Goal: Transaction & Acquisition: Subscribe to service/newsletter

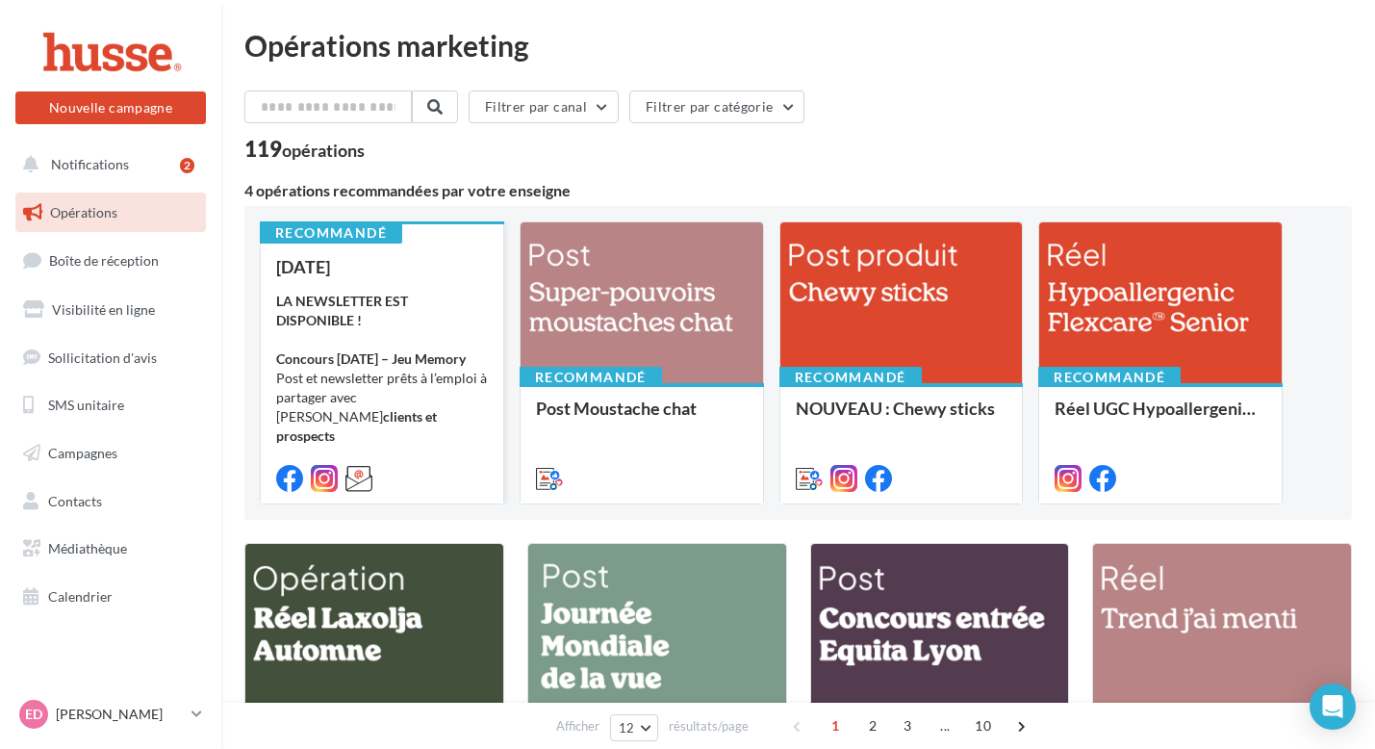
click at [446, 297] on div "LA NEWSLETTER EST DISPONIBLE ! Concours Halloween – Jeu Memory Post et newslett…" at bounding box center [382, 388] width 212 height 192
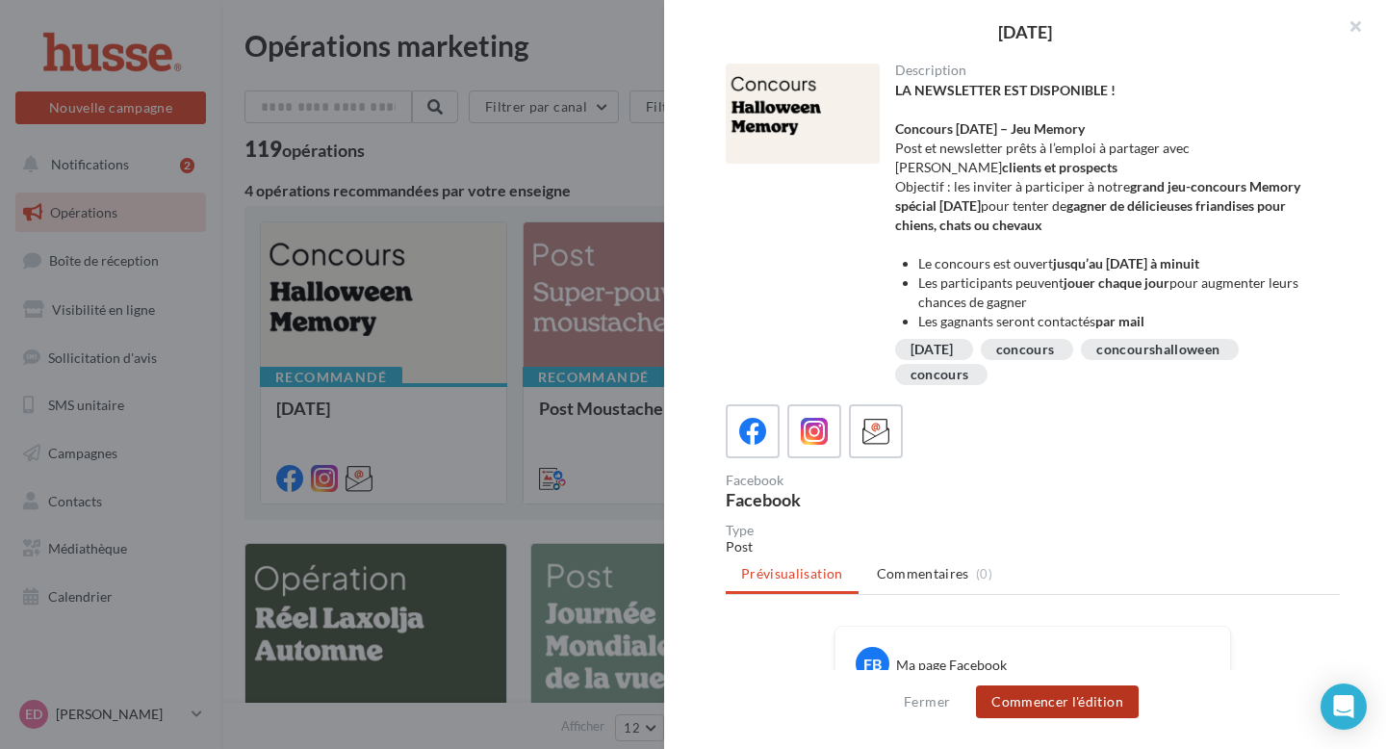
click at [763, 651] on button "Commencer l'édition" at bounding box center [1057, 701] width 163 height 33
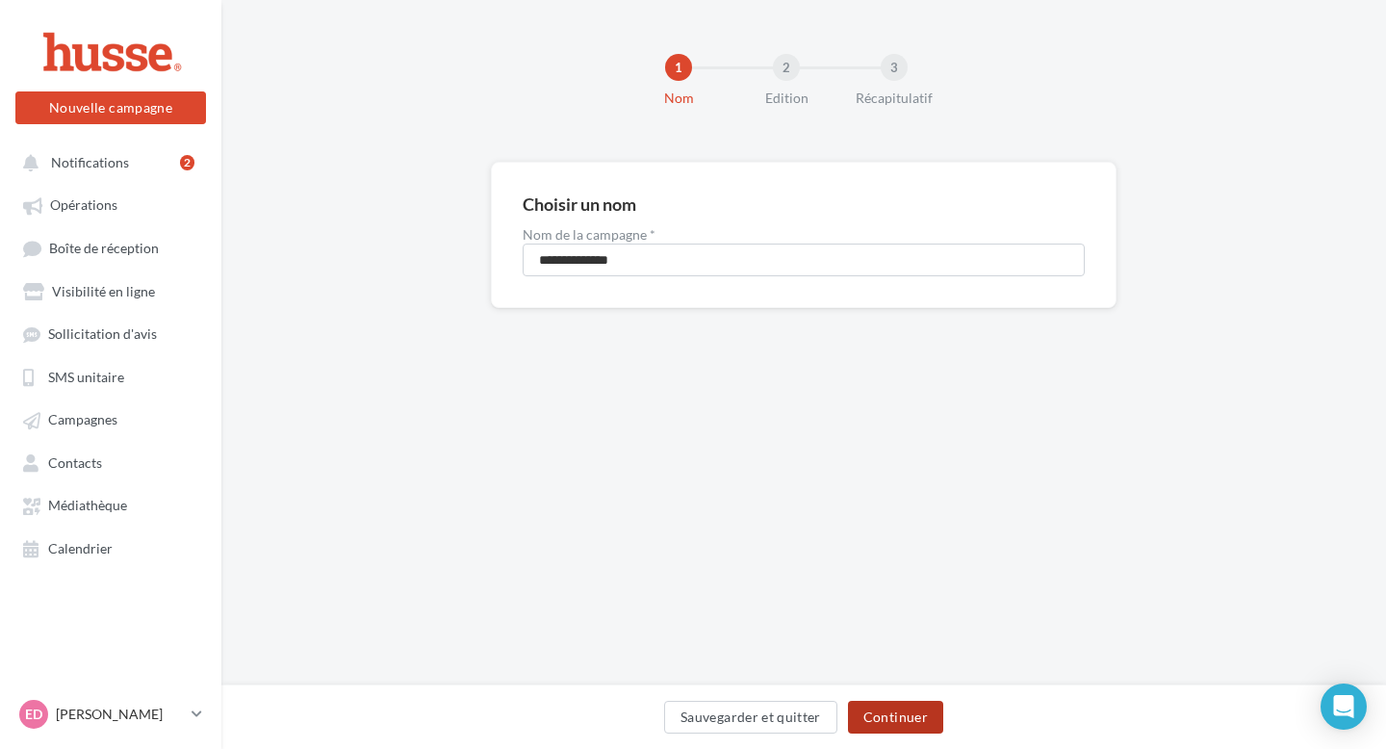
click at [926, 720] on button "Continuer" at bounding box center [895, 716] width 95 height 33
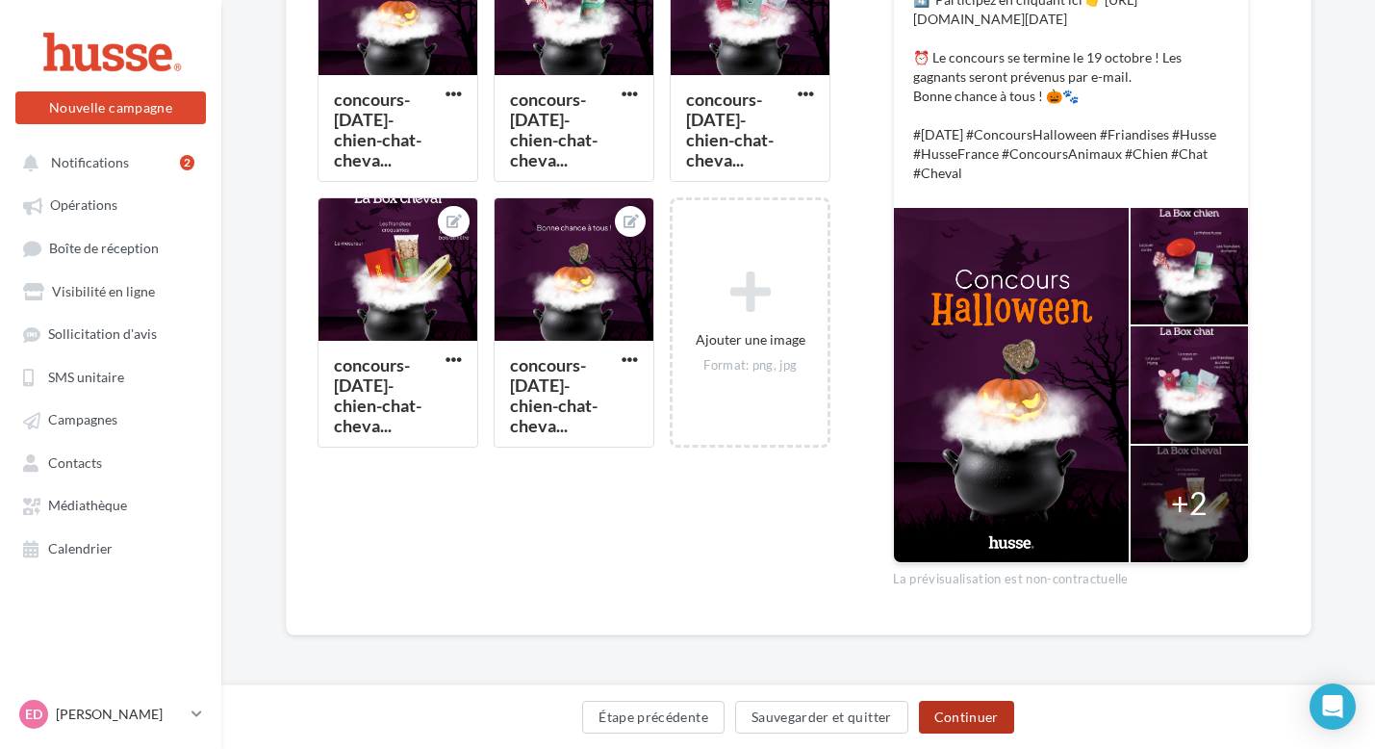
click at [968, 721] on button "Continuer" at bounding box center [966, 716] width 95 height 33
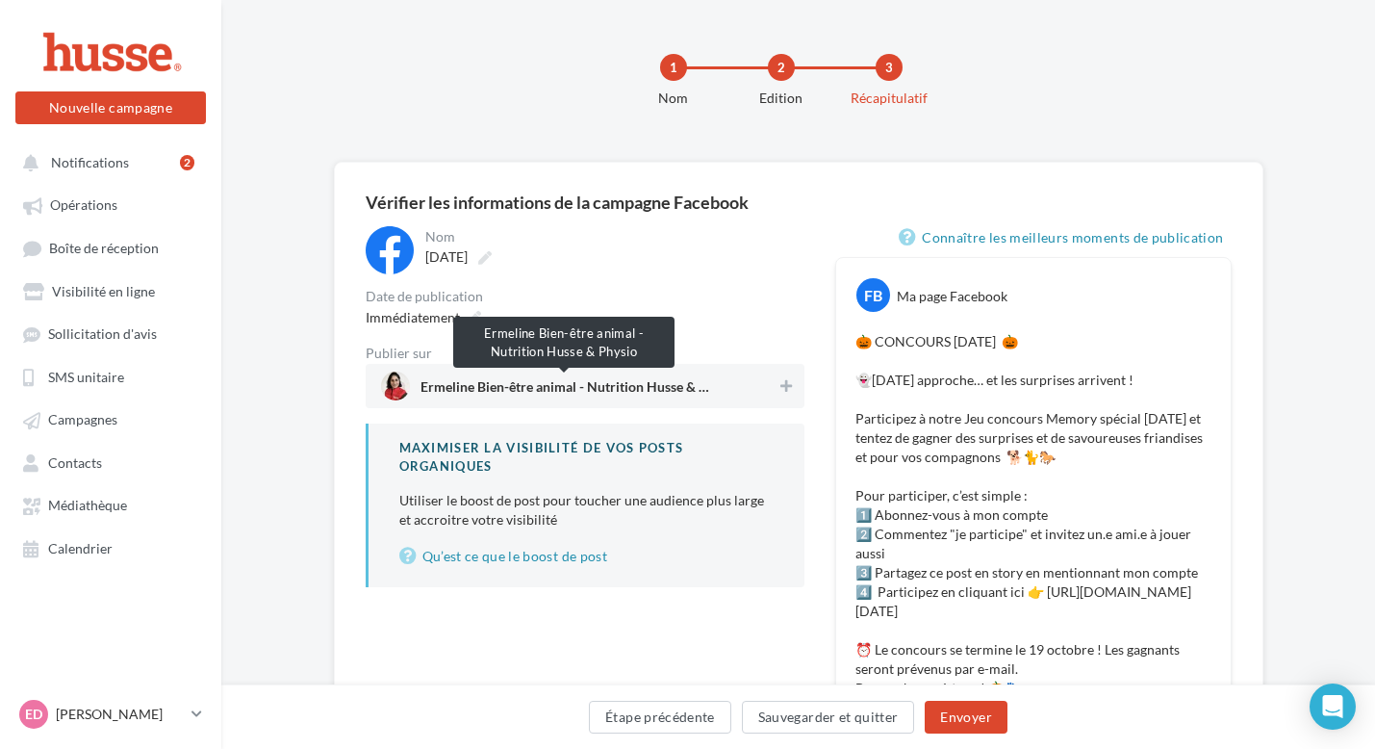
click at [682, 387] on span "Ermeline Bien-être animal - Nutrition Husse & Physio" at bounding box center [564, 390] width 289 height 21
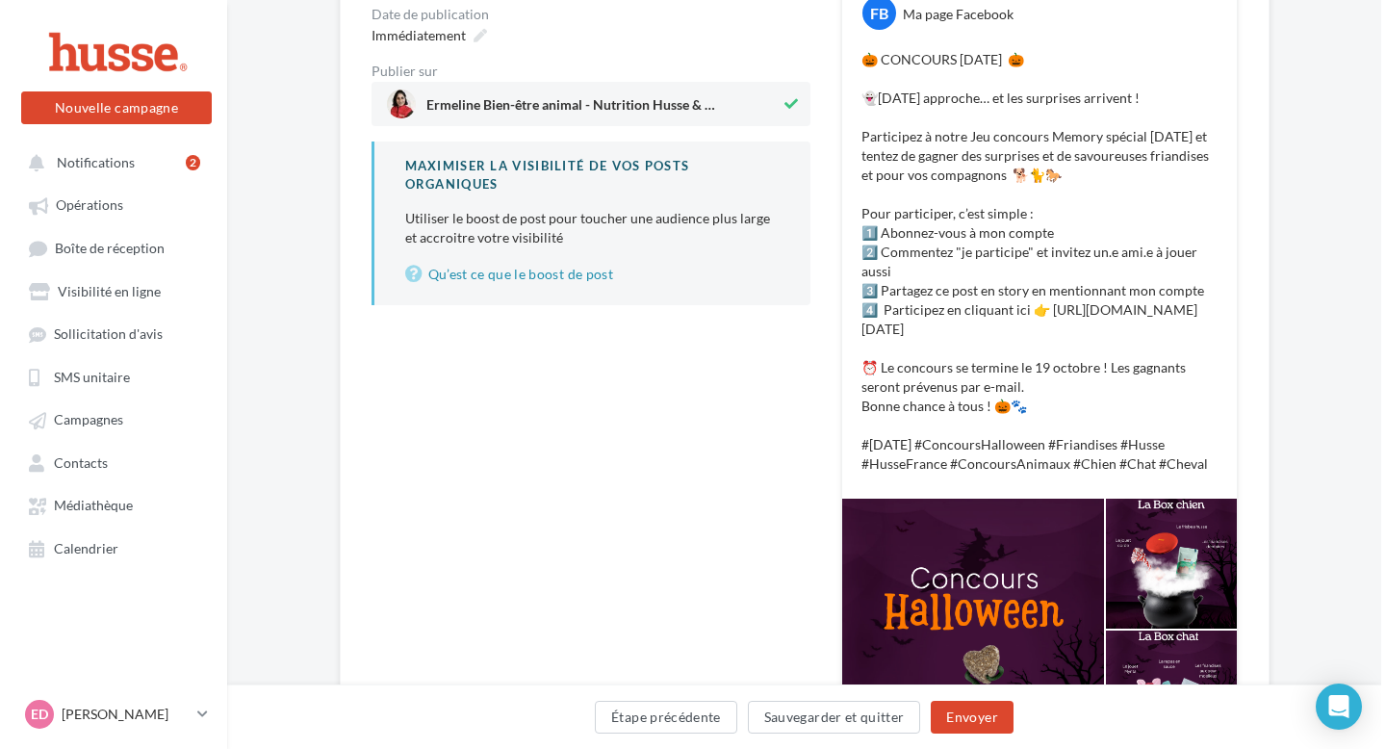
scroll to position [284, 0]
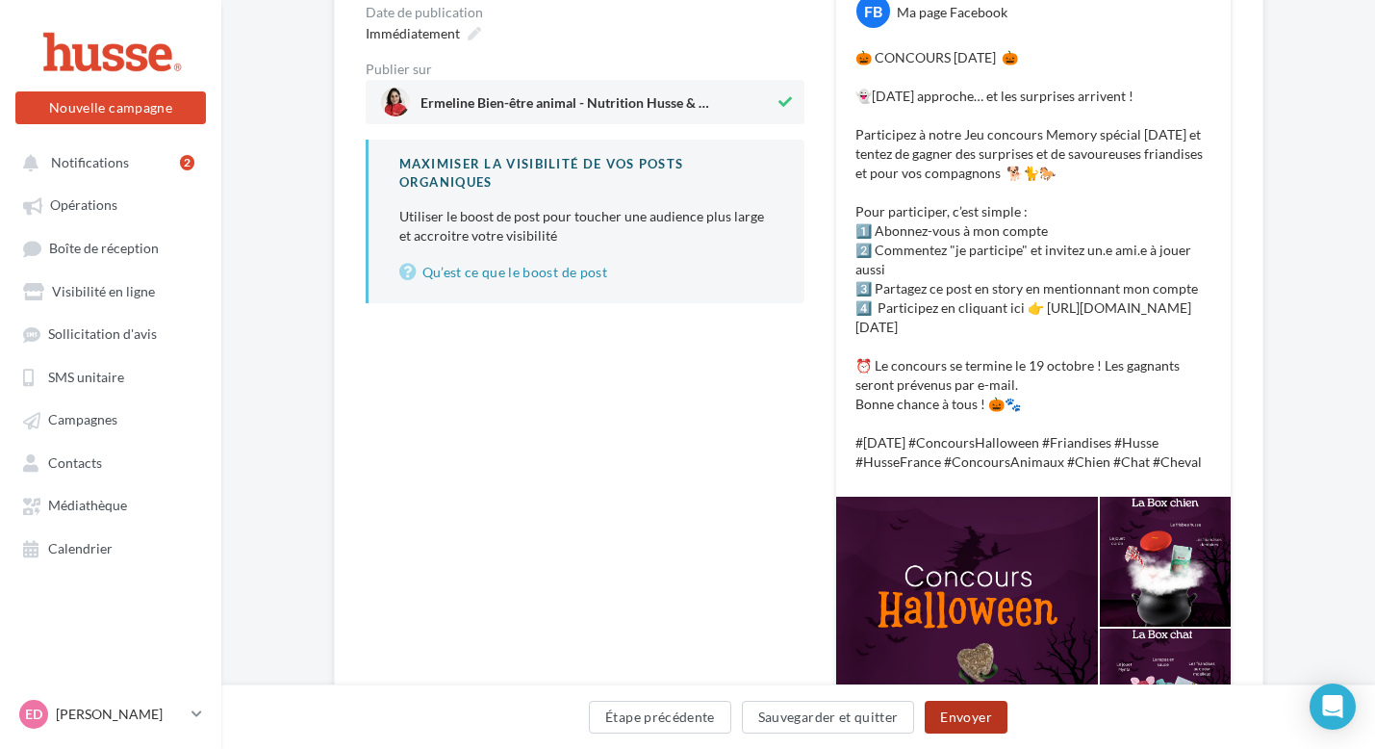
click at [985, 703] on button "Envoyer" at bounding box center [966, 716] width 82 height 33
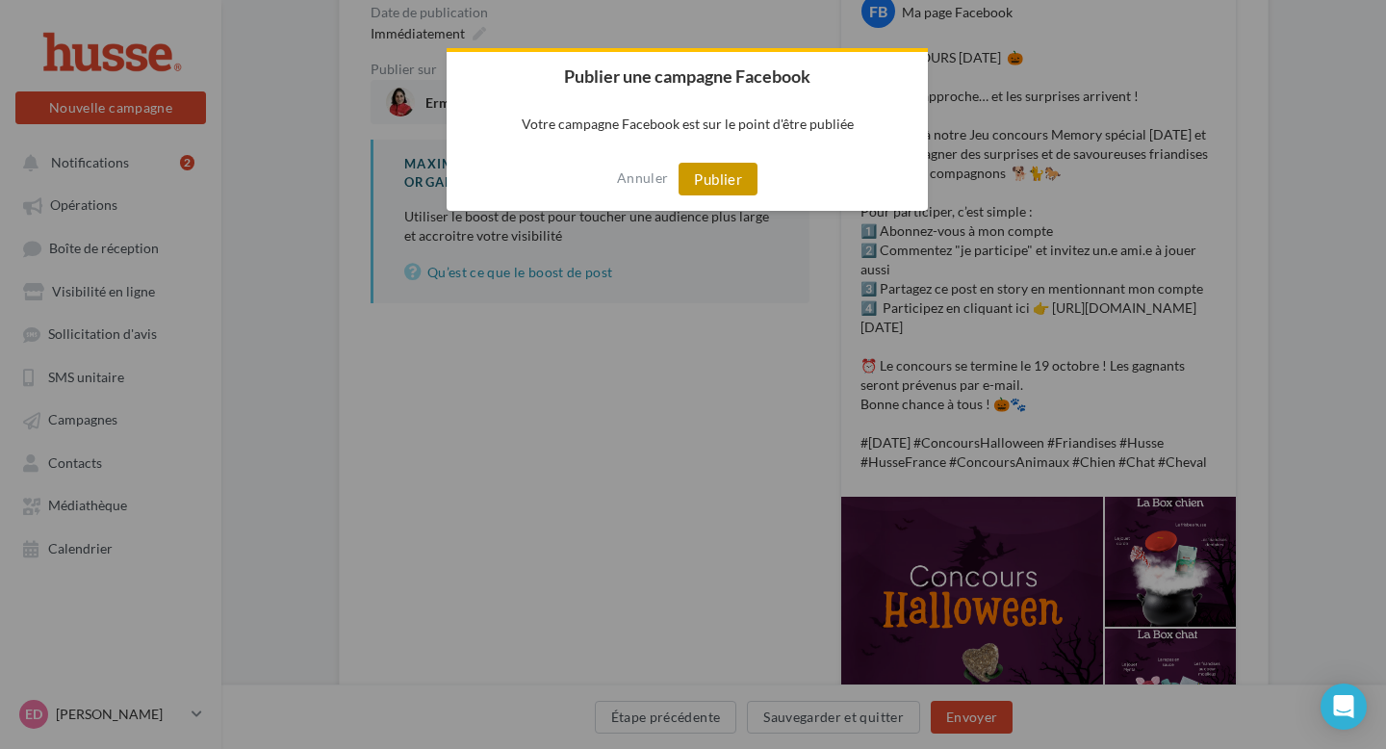
click at [692, 167] on button "Publier" at bounding box center [717, 179] width 79 height 33
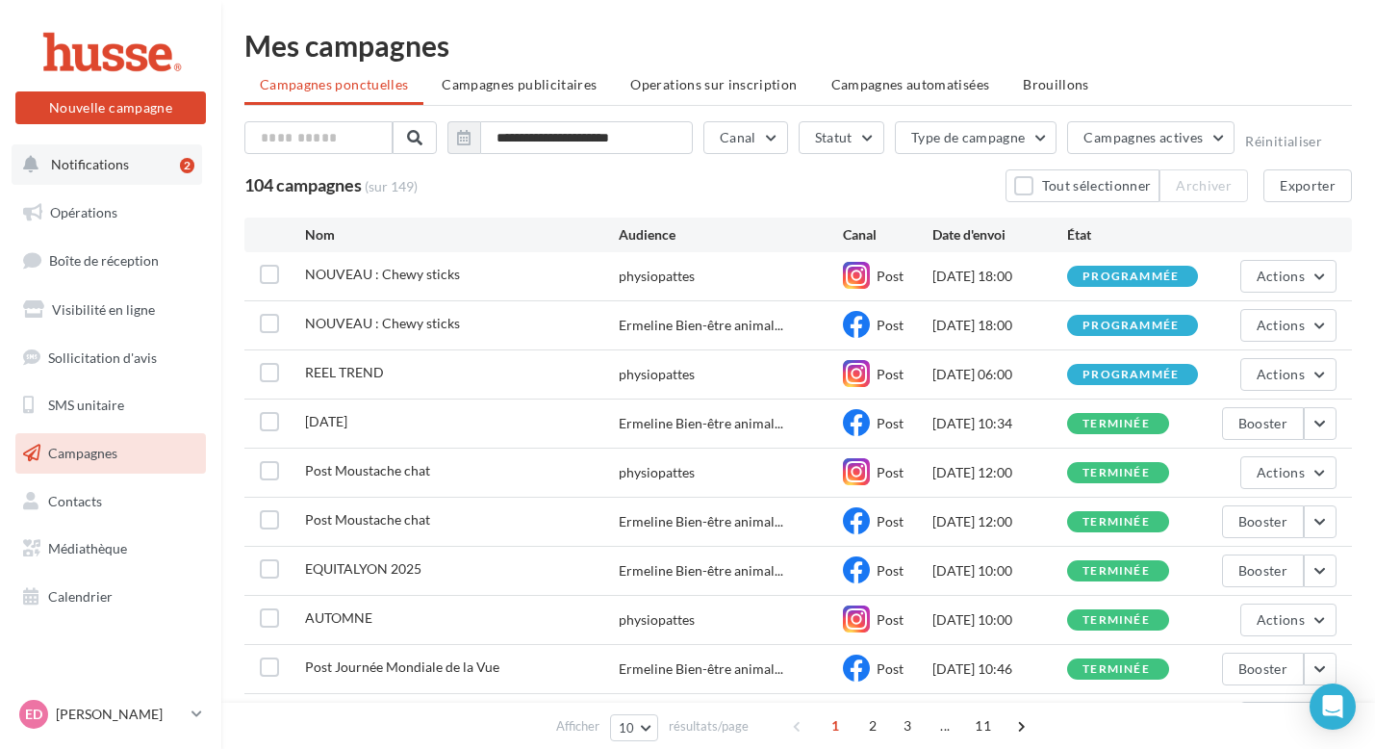
click at [140, 169] on button "Notifications 2" at bounding box center [107, 164] width 191 height 40
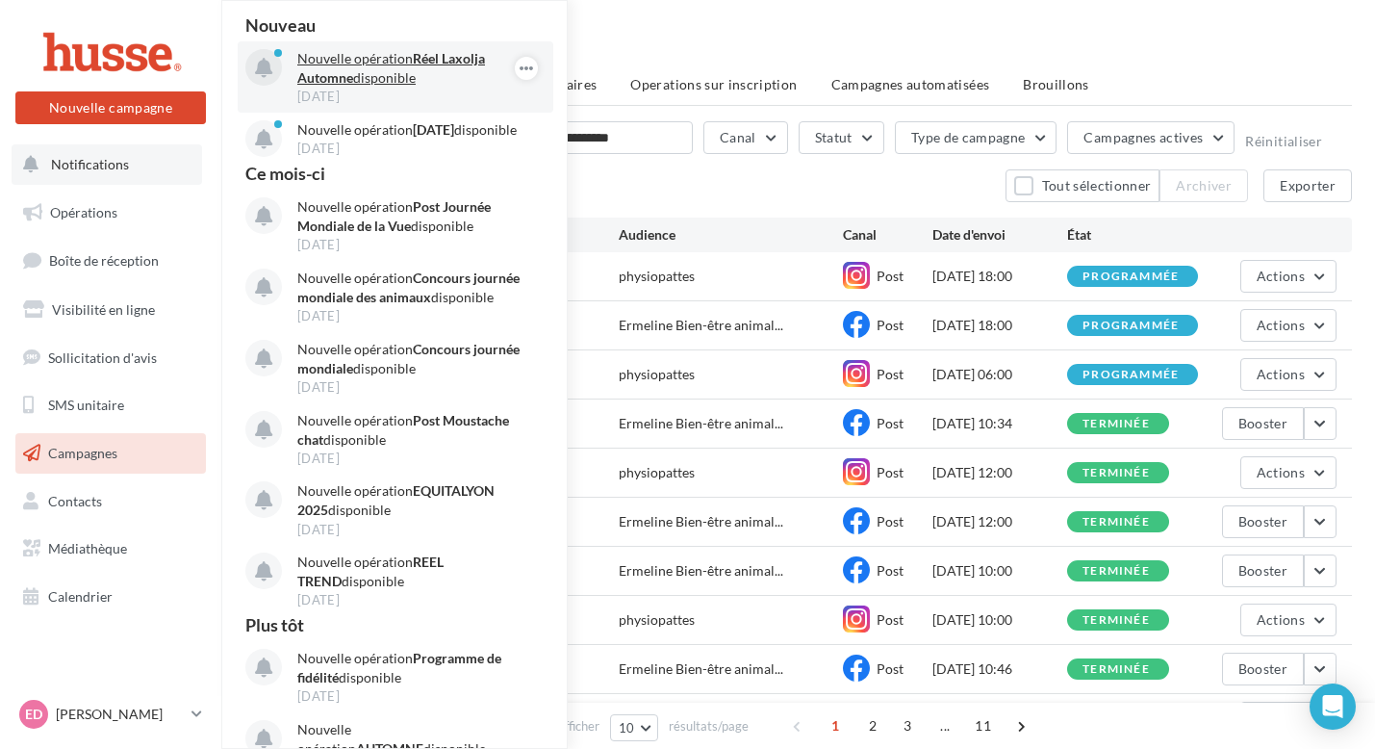
click at [342, 57] on p "Nouvelle opération Réel Laxolja Automne disponible" at bounding box center [408, 68] width 223 height 38
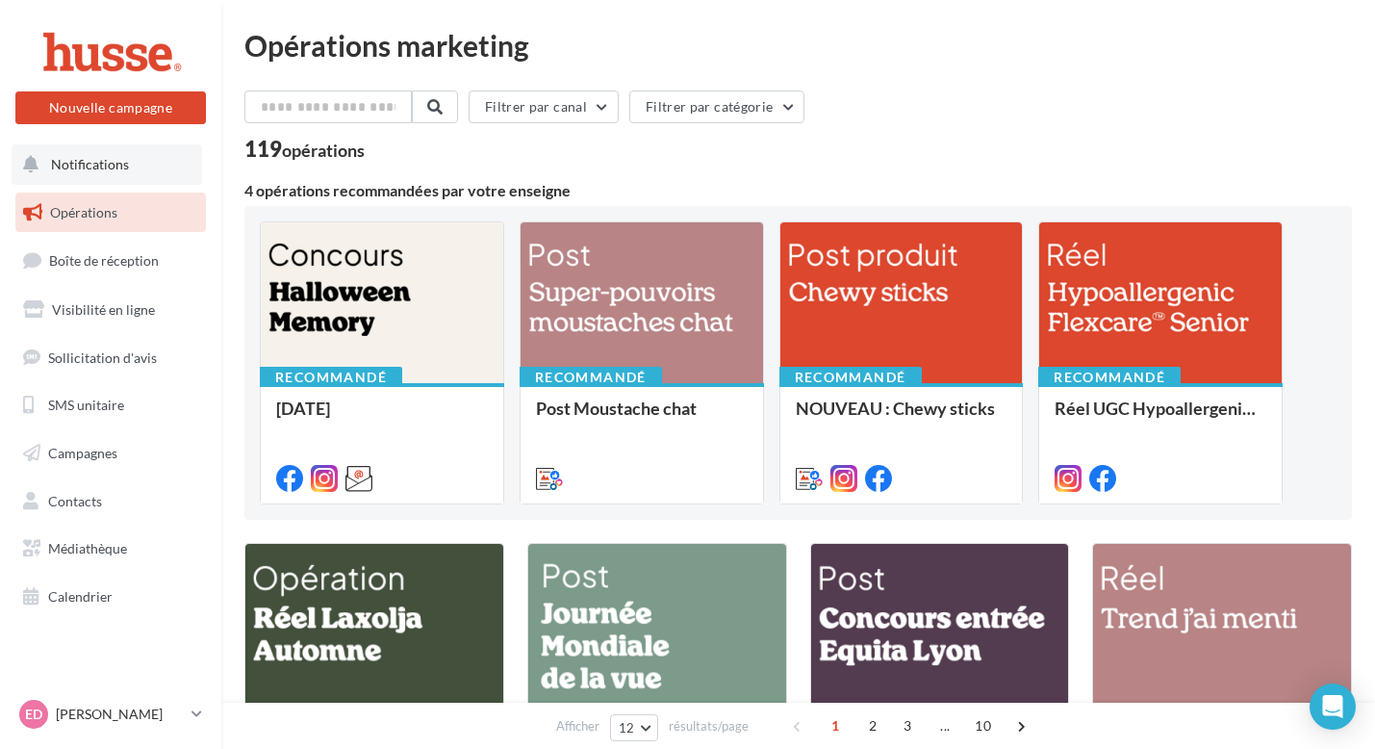
click at [109, 165] on span "Notifications" at bounding box center [90, 164] width 78 height 16
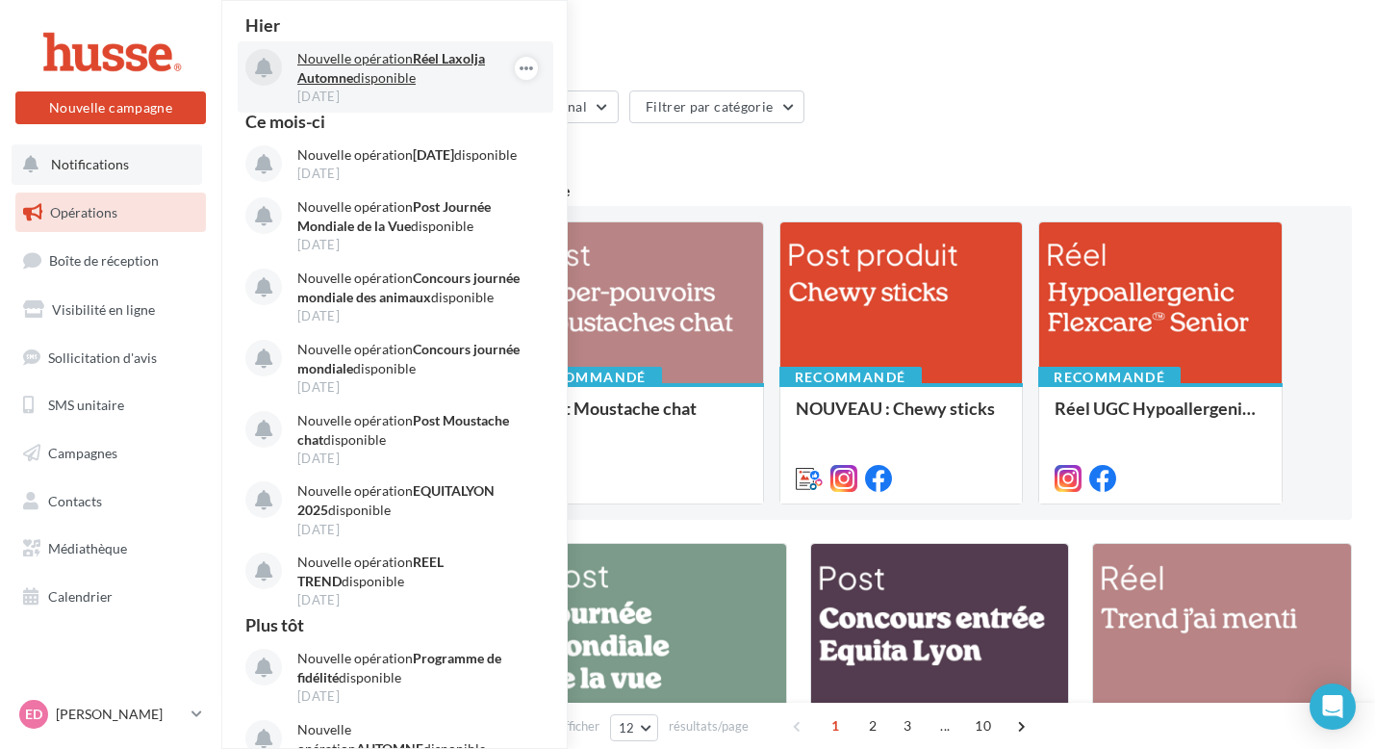
click at [355, 71] on p "Nouvelle opération Réel Laxolja Automne disponible" at bounding box center [408, 68] width 223 height 38
click at [403, 58] on p "Nouvelle opération Réel Laxolja Automne disponible" at bounding box center [408, 68] width 223 height 38
click at [519, 71] on icon "button" at bounding box center [526, 68] width 15 height 23
click at [425, 150] on button "Découvrir cette opération" at bounding box center [428, 150] width 217 height 44
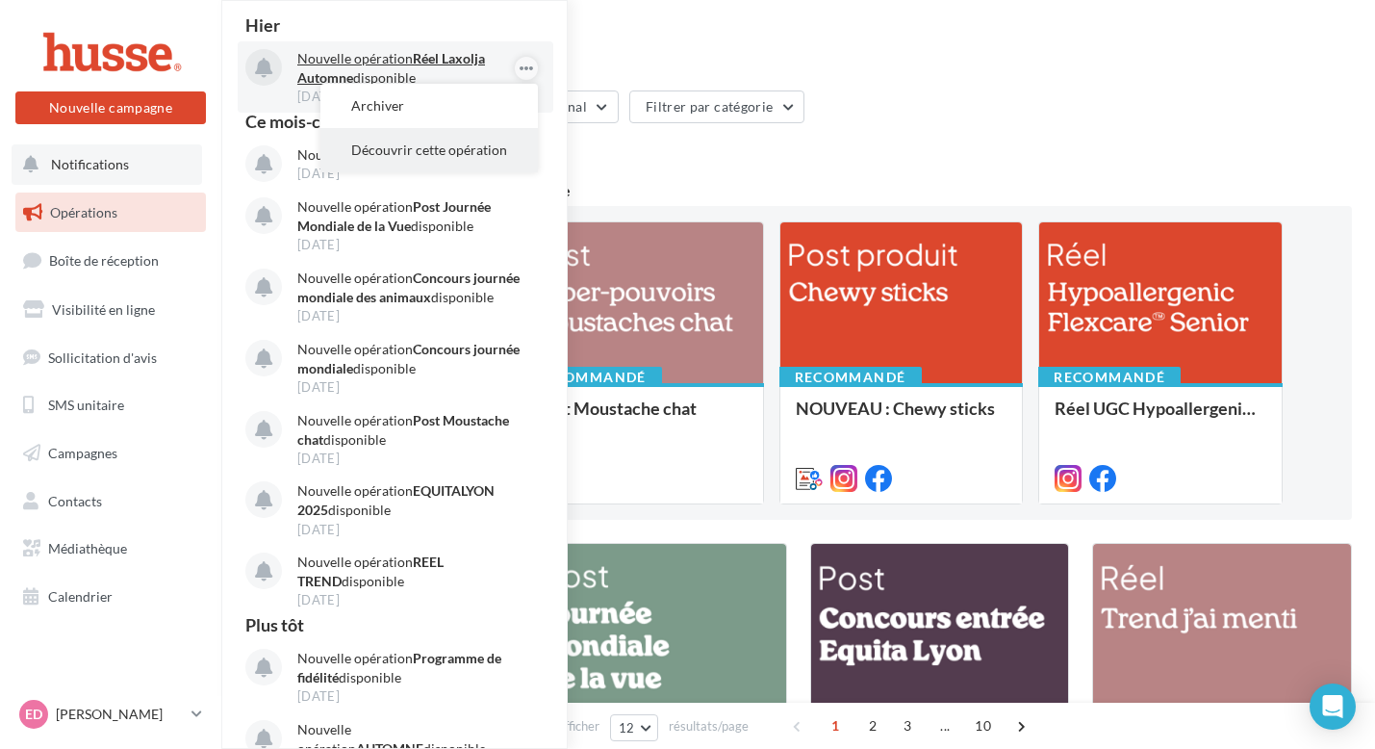
click at [425, 150] on button "Découvrir cette opération" at bounding box center [428, 150] width 217 height 44
click at [425, 149] on button "Découvrir cette opération" at bounding box center [428, 150] width 217 height 44
click at [419, 150] on button "Découvrir cette opération" at bounding box center [428, 150] width 217 height 44
click at [515, 168] on button "button" at bounding box center [526, 164] width 23 height 23
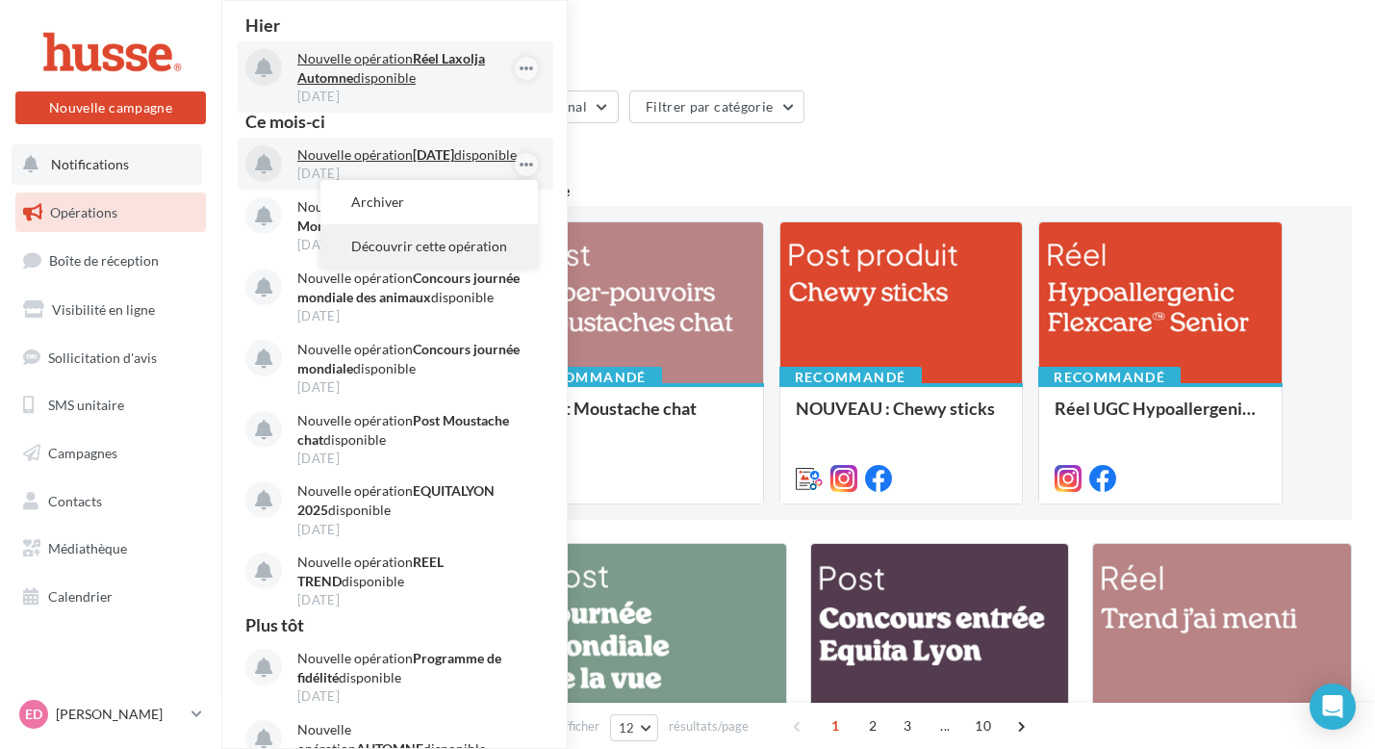
click at [471, 247] on button "Découvrir cette opération" at bounding box center [428, 246] width 217 height 44
click at [842, 116] on div "Filtrer par canal Filtrer par catégorie" at bounding box center [797, 110] width 1107 height 40
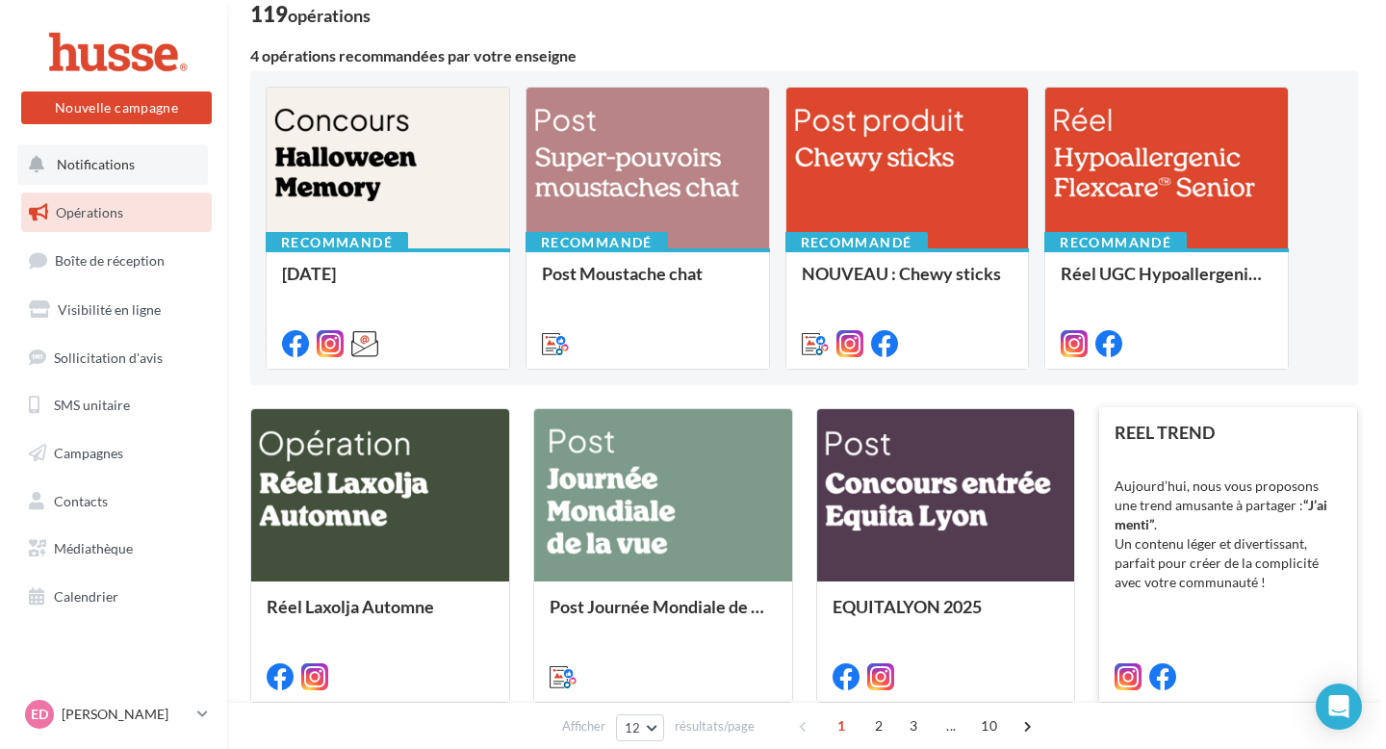
scroll to position [449, 0]
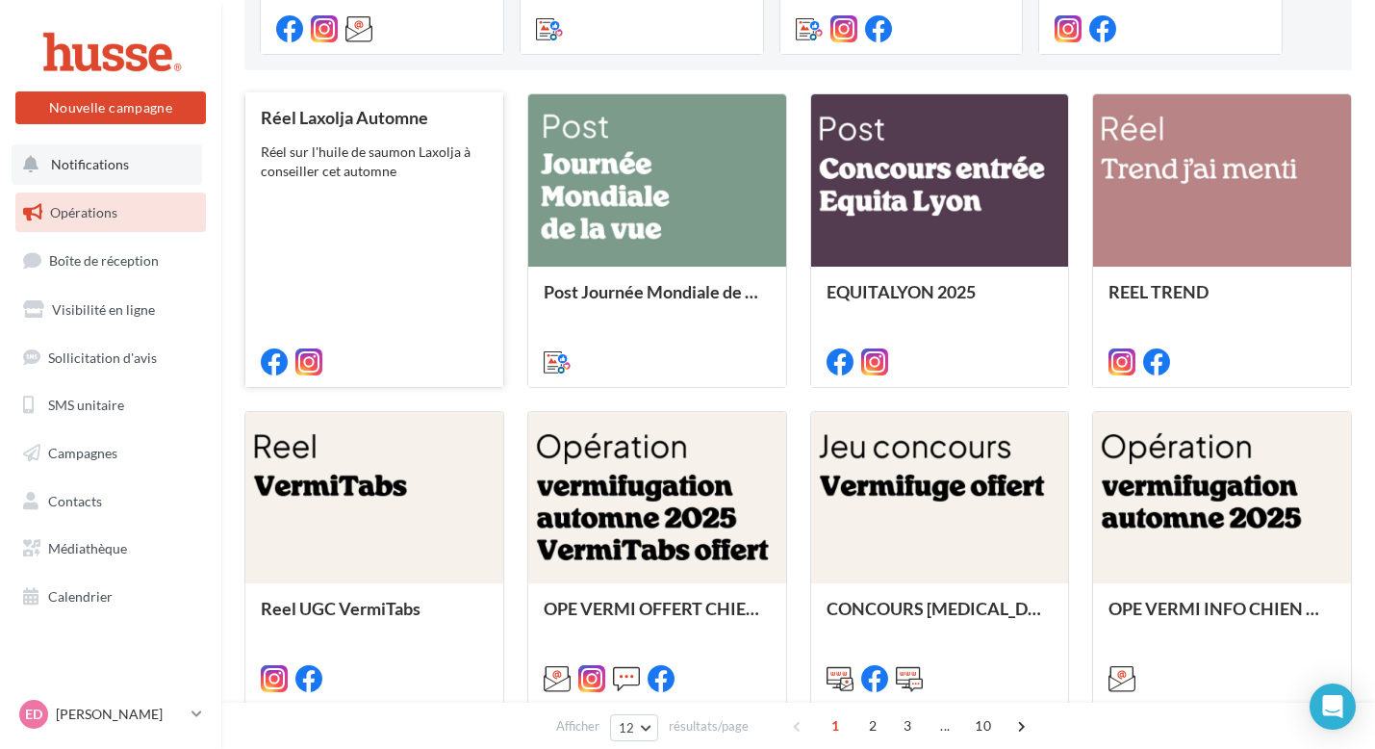
click at [344, 222] on div "Réel Laxolja Automne Réel sur l'huile de saumon Laxolja à conseiller cet automne" at bounding box center [374, 238] width 227 height 261
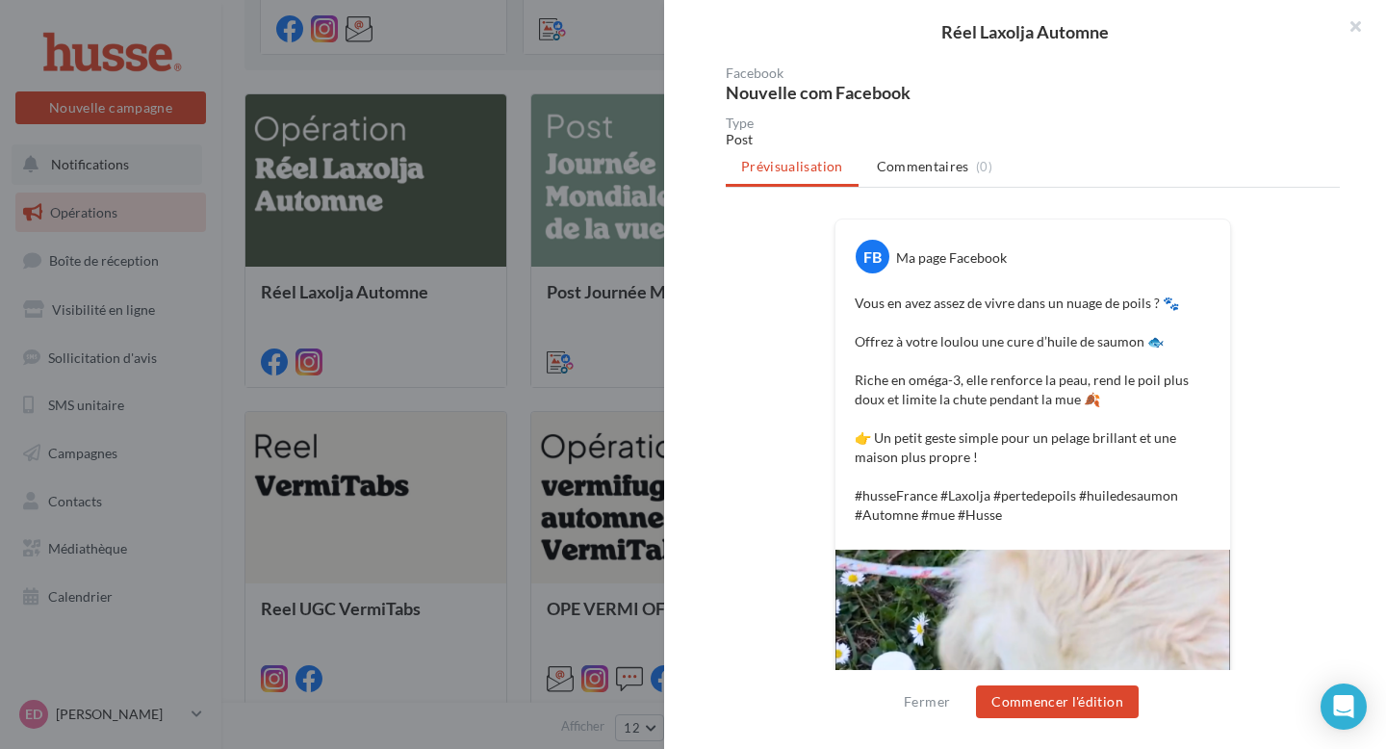
scroll to position [235, 0]
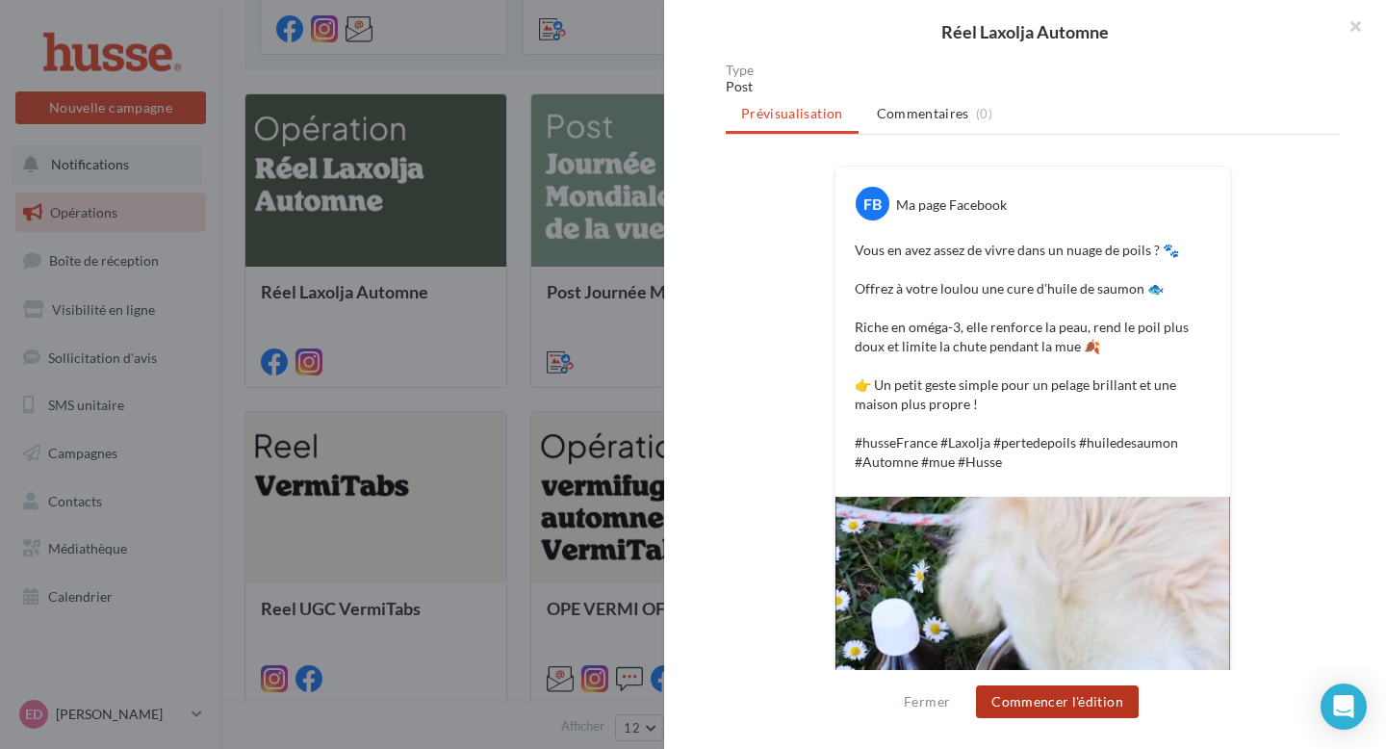
click at [1063, 714] on button "Commencer l'édition" at bounding box center [1057, 701] width 163 height 33
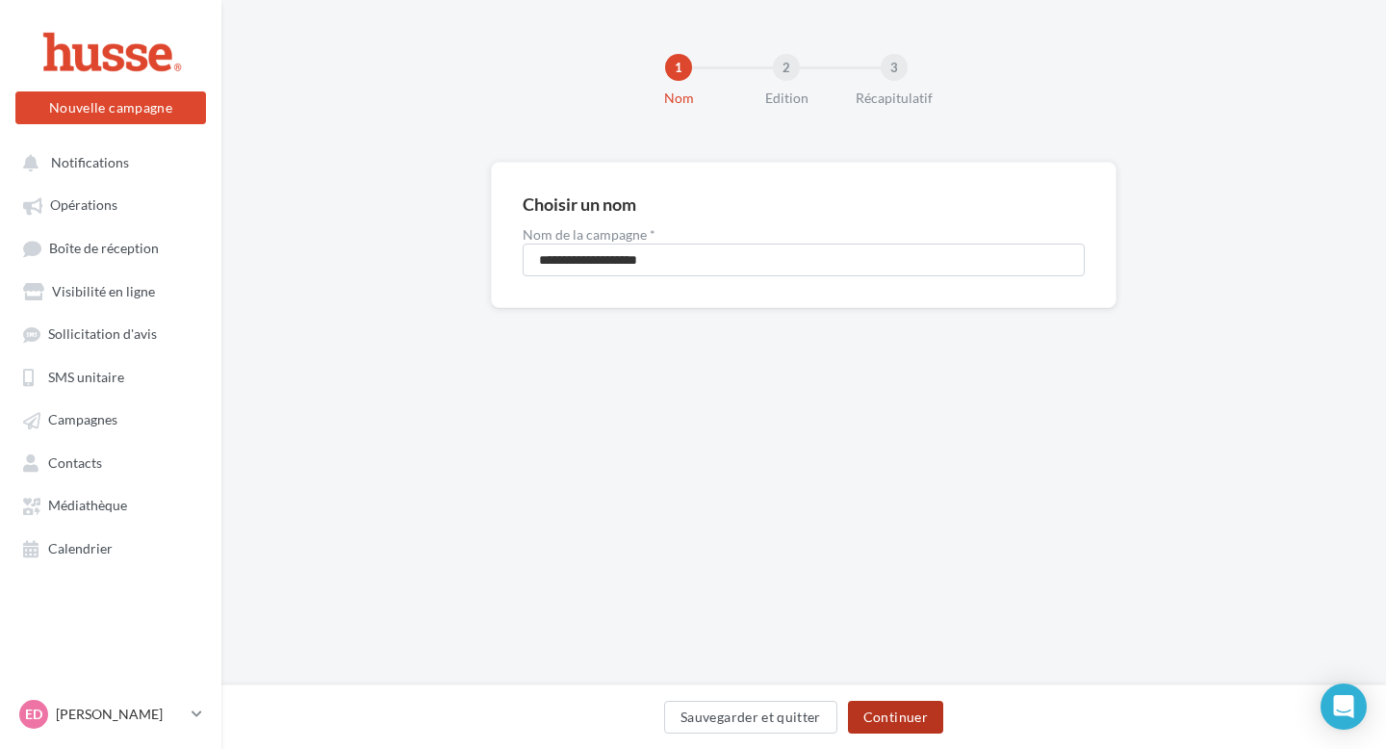
click at [878, 728] on button "Continuer" at bounding box center [895, 716] width 95 height 33
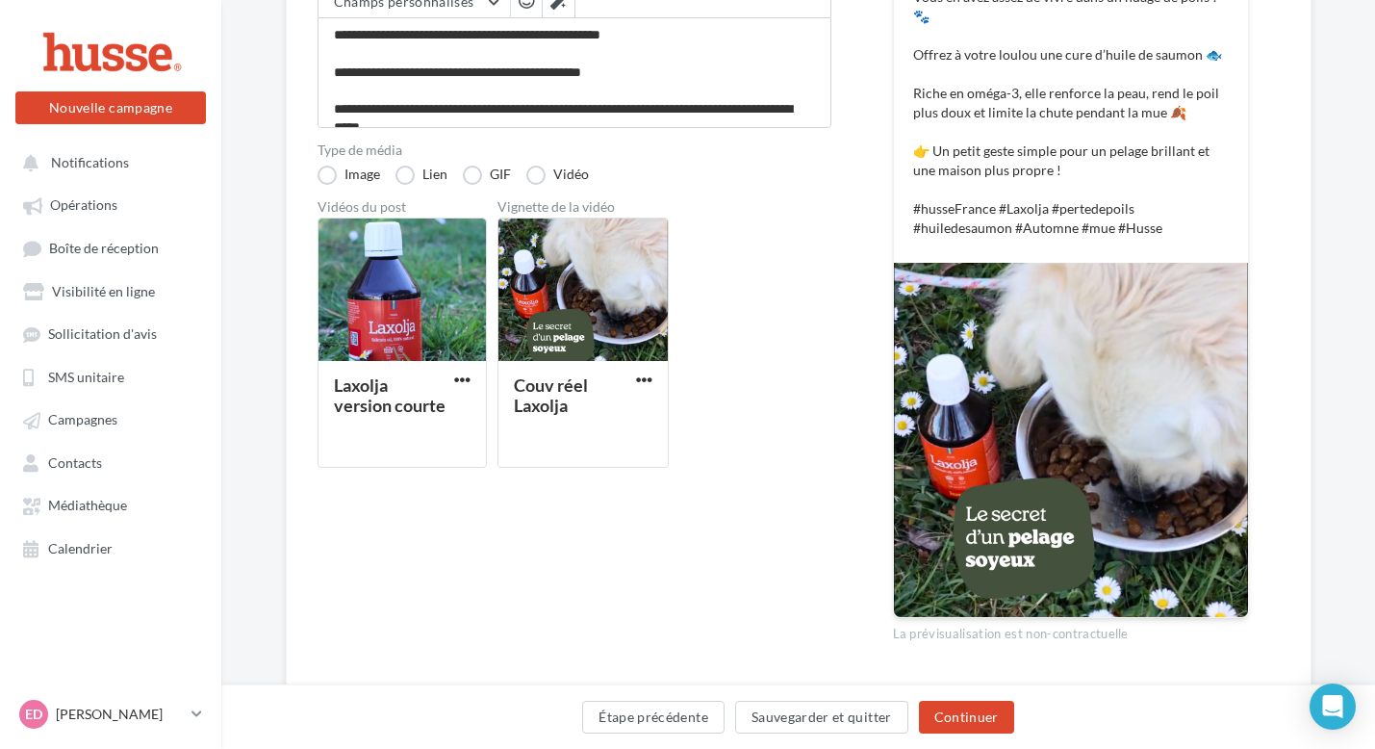
scroll to position [373, 0]
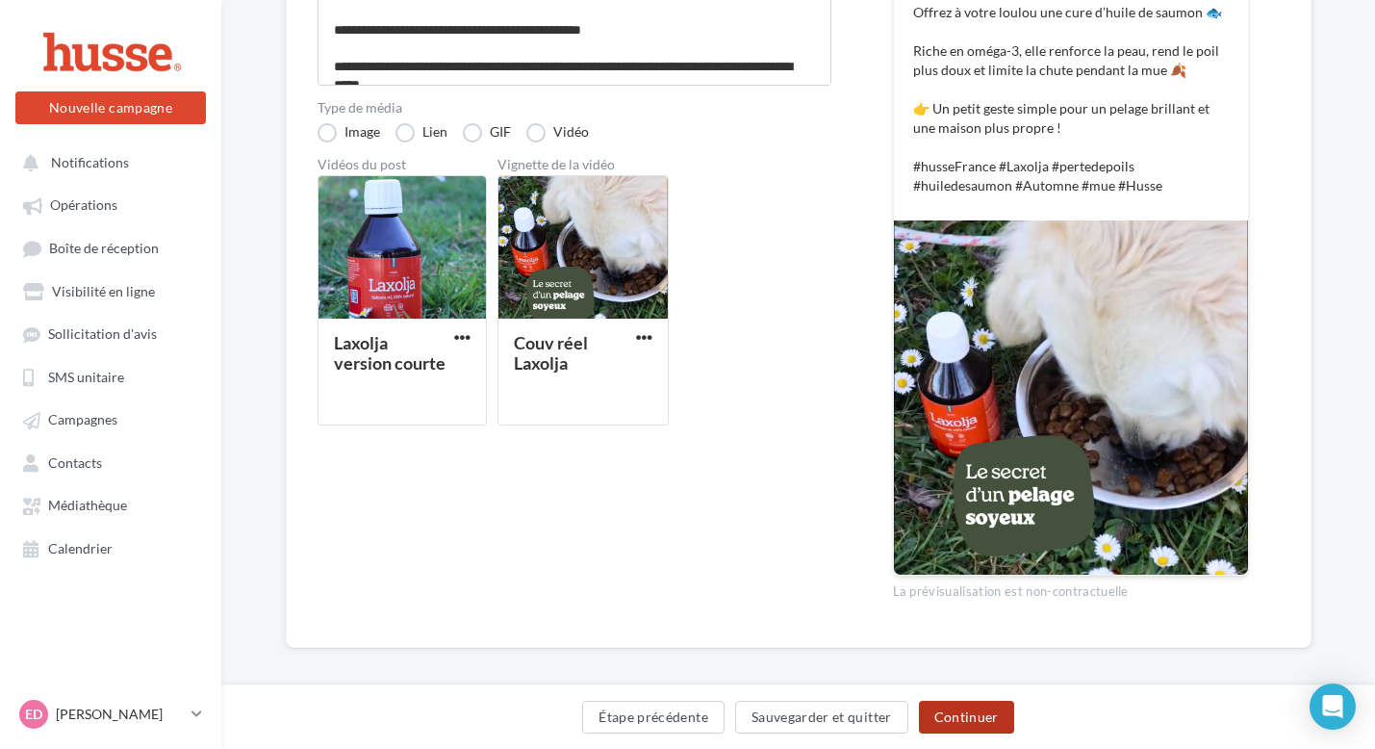
click at [940, 711] on button "Continuer" at bounding box center [966, 716] width 95 height 33
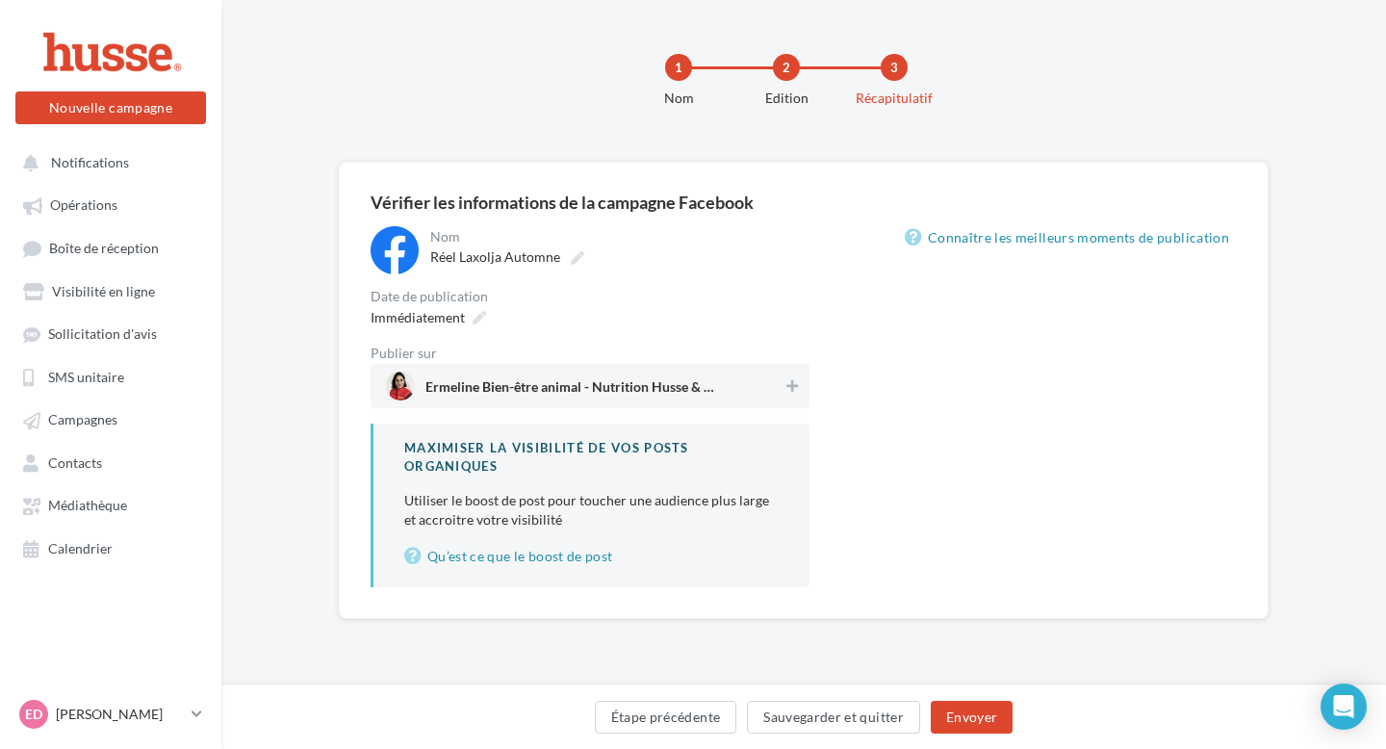
click at [556, 362] on div "Publier sur Ermeline Bien-être animal - Nutrition Husse & Physio" at bounding box center [589, 377] width 439 height 62
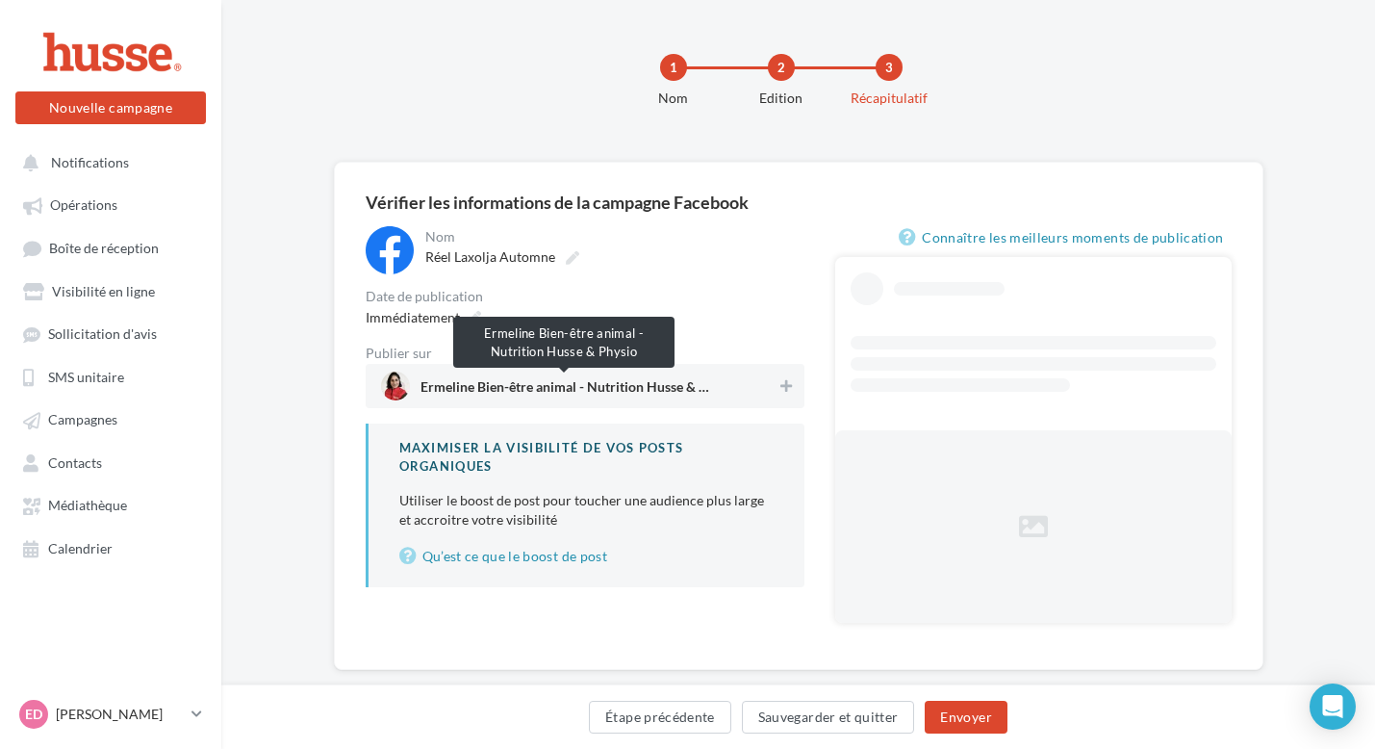
click at [570, 391] on span "Ermeline Bien-être animal - Nutrition Husse & Physio" at bounding box center [564, 390] width 289 height 21
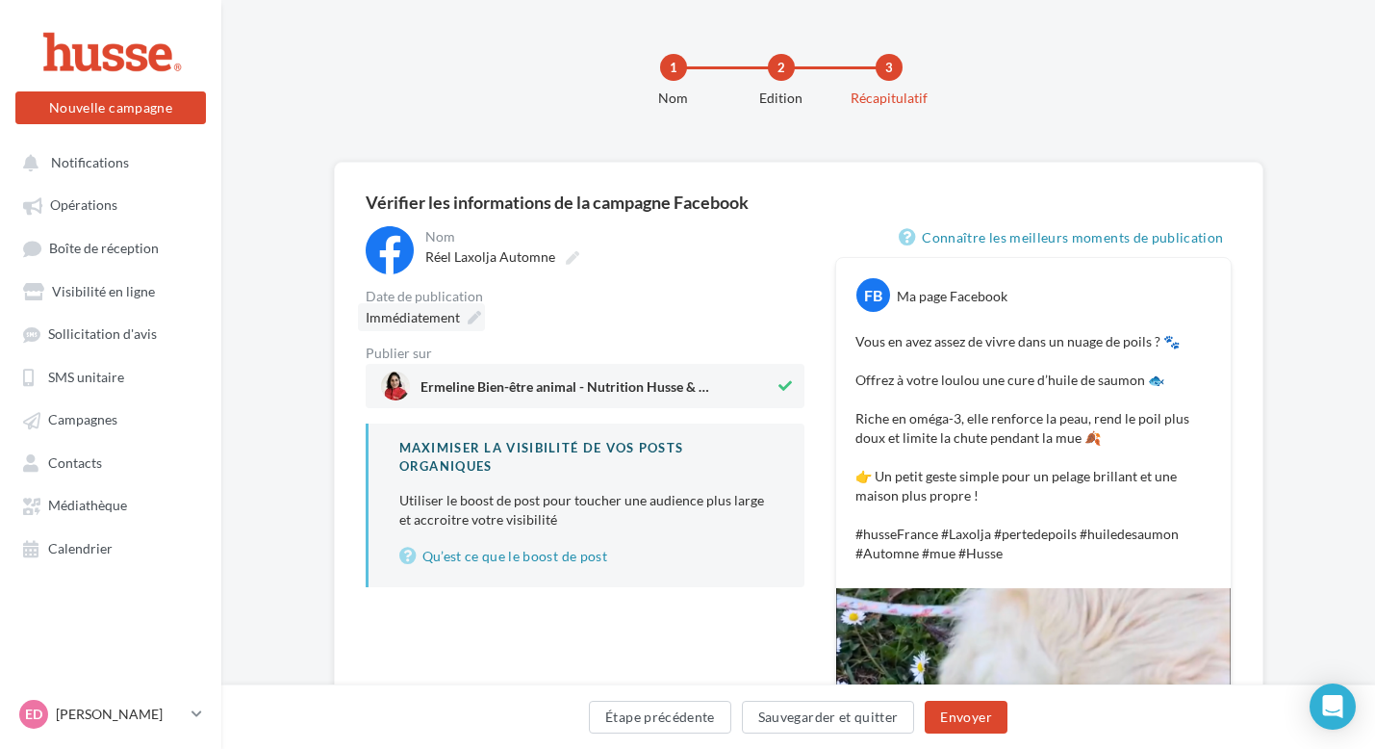
click at [436, 309] on span "Immédiatement" at bounding box center [413, 317] width 94 height 16
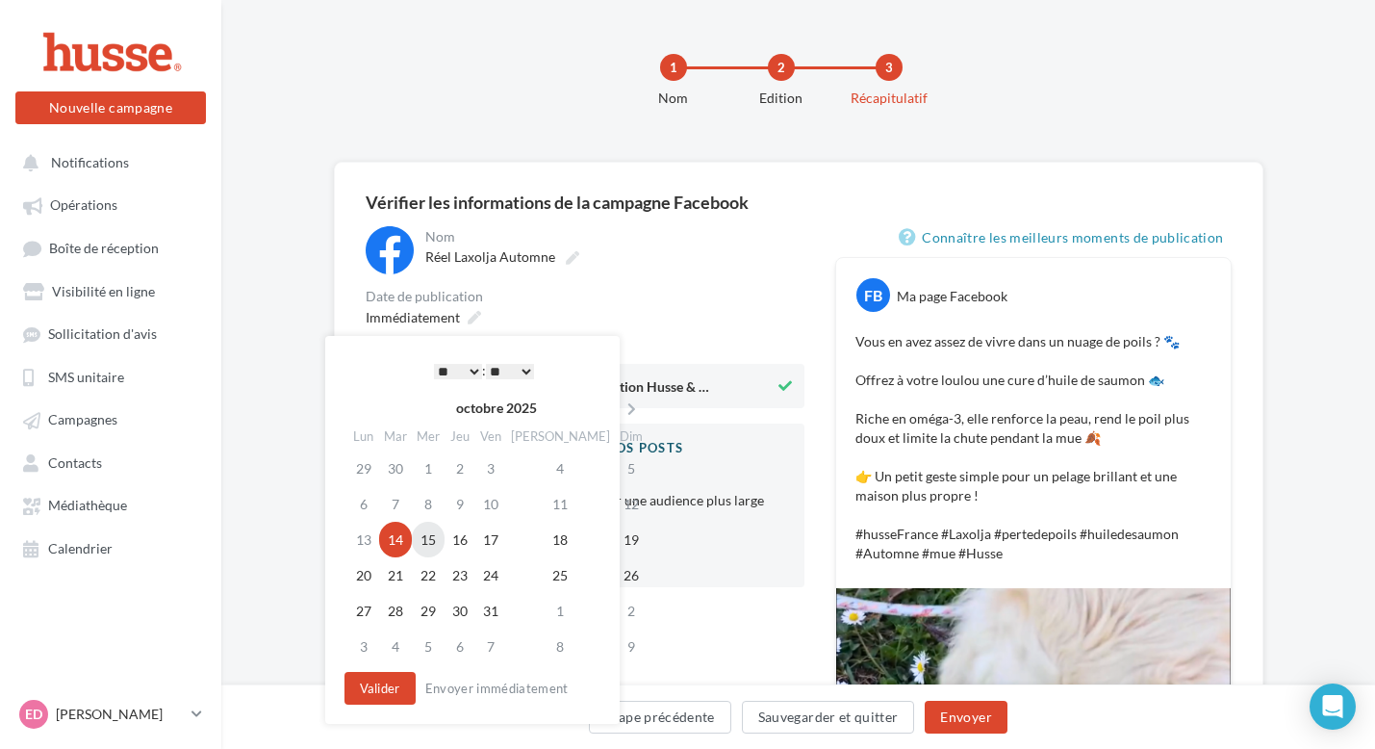
click at [436, 545] on td "15" at bounding box center [428, 540] width 33 height 36
click at [473, 357] on div "* * * * * * * * * * ** ** ** ** ** ** ** ** ** ** ** ** ** ** : ** ** ** ** ** …" at bounding box center [484, 370] width 194 height 29
click at [473, 380] on div "* * * * * * * * * * ** ** ** ** ** ** ** ** ** ** ** ** ** ** : ** ** ** ** ** …" at bounding box center [484, 370] width 194 height 29
click at [473, 369] on select "* * * * * * * * * * ** ** ** ** ** ** ** ** ** ** ** ** ** **" at bounding box center [458, 371] width 48 height 15
click at [378, 687] on button "Valider" at bounding box center [379, 688] width 71 height 33
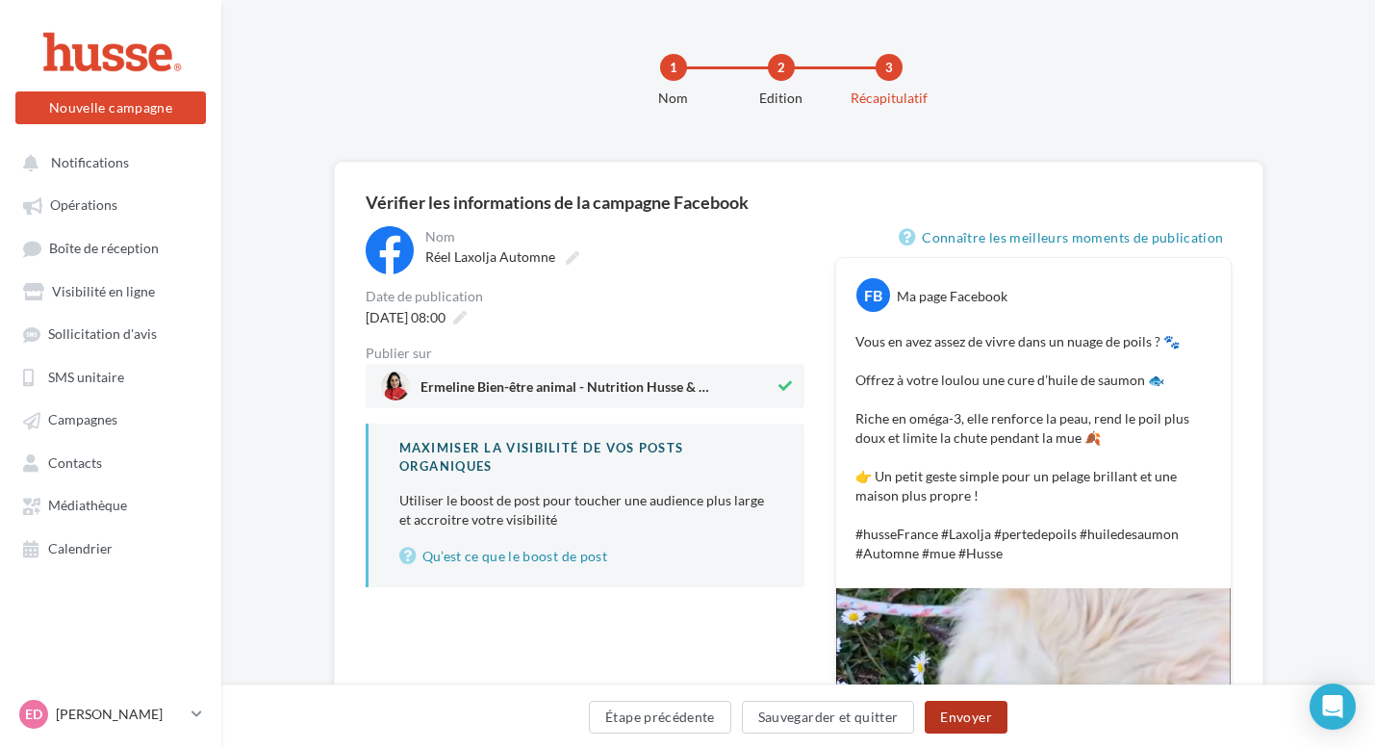
click at [978, 722] on button "Envoyer" at bounding box center [966, 716] width 82 height 33
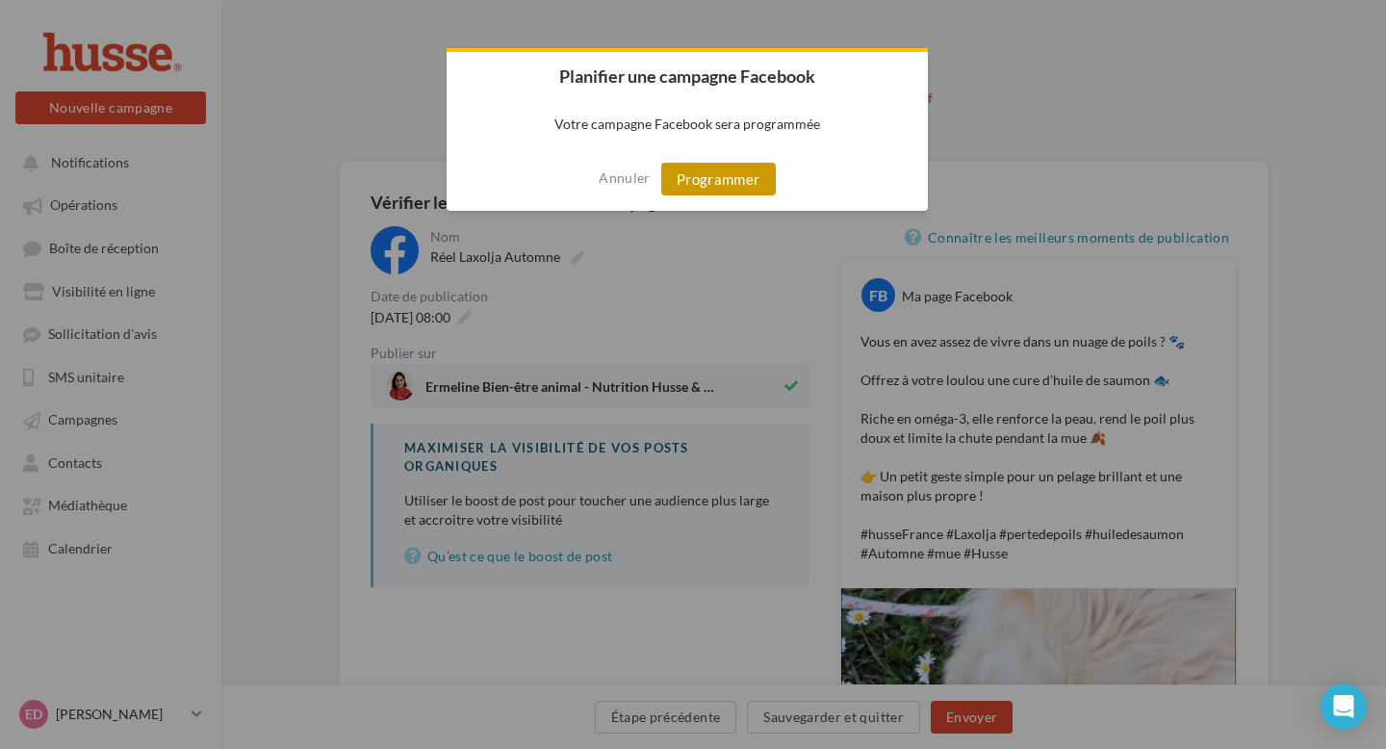
click at [747, 173] on button "Programmer" at bounding box center [718, 179] width 115 height 33
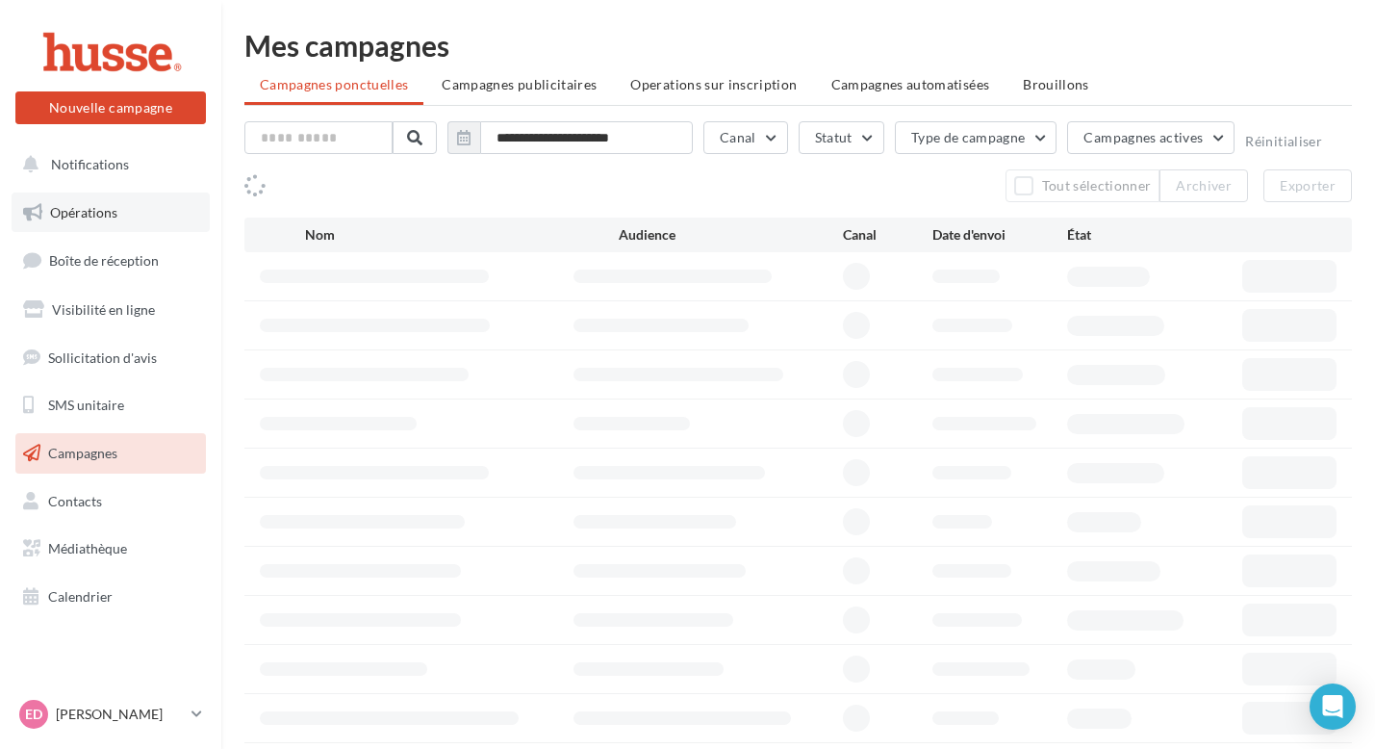
click at [100, 216] on span "Opérations" at bounding box center [83, 212] width 67 height 16
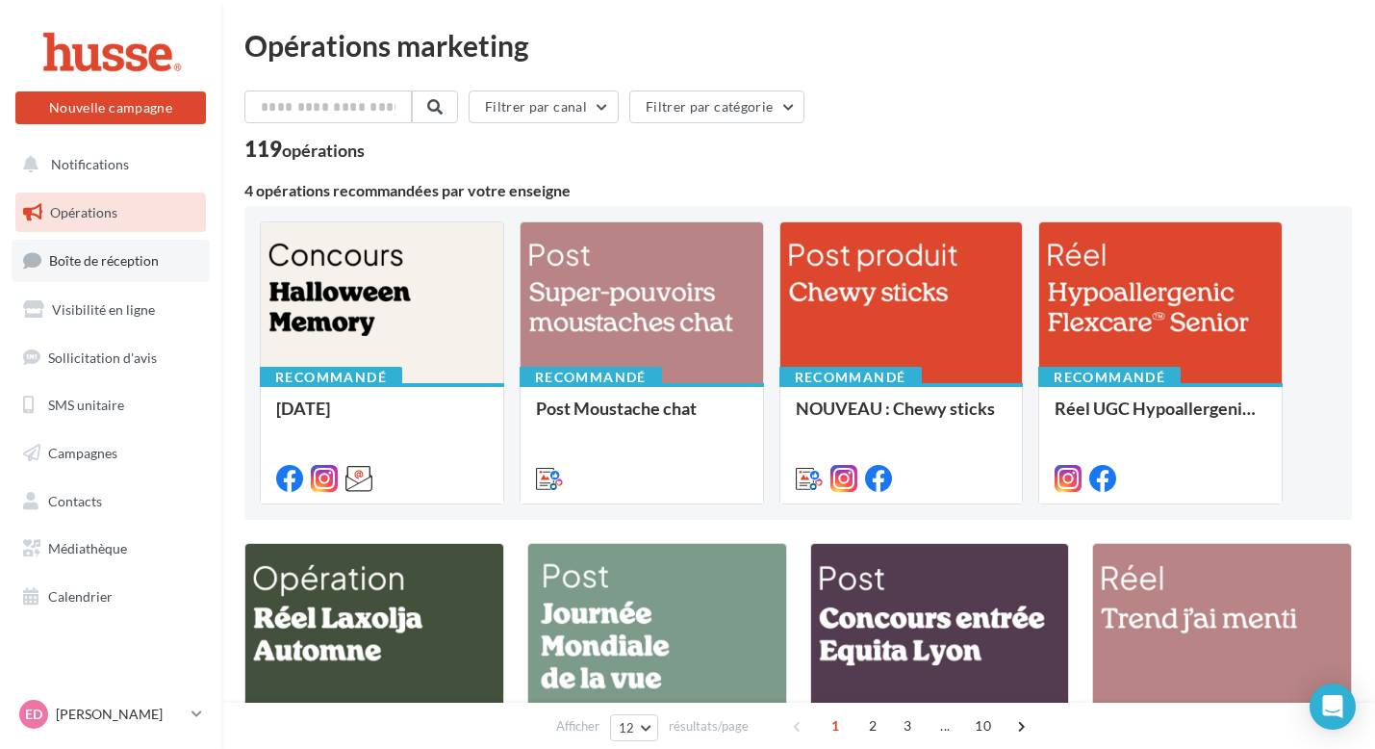
click at [99, 272] on link "Boîte de réception" at bounding box center [111, 260] width 198 height 41
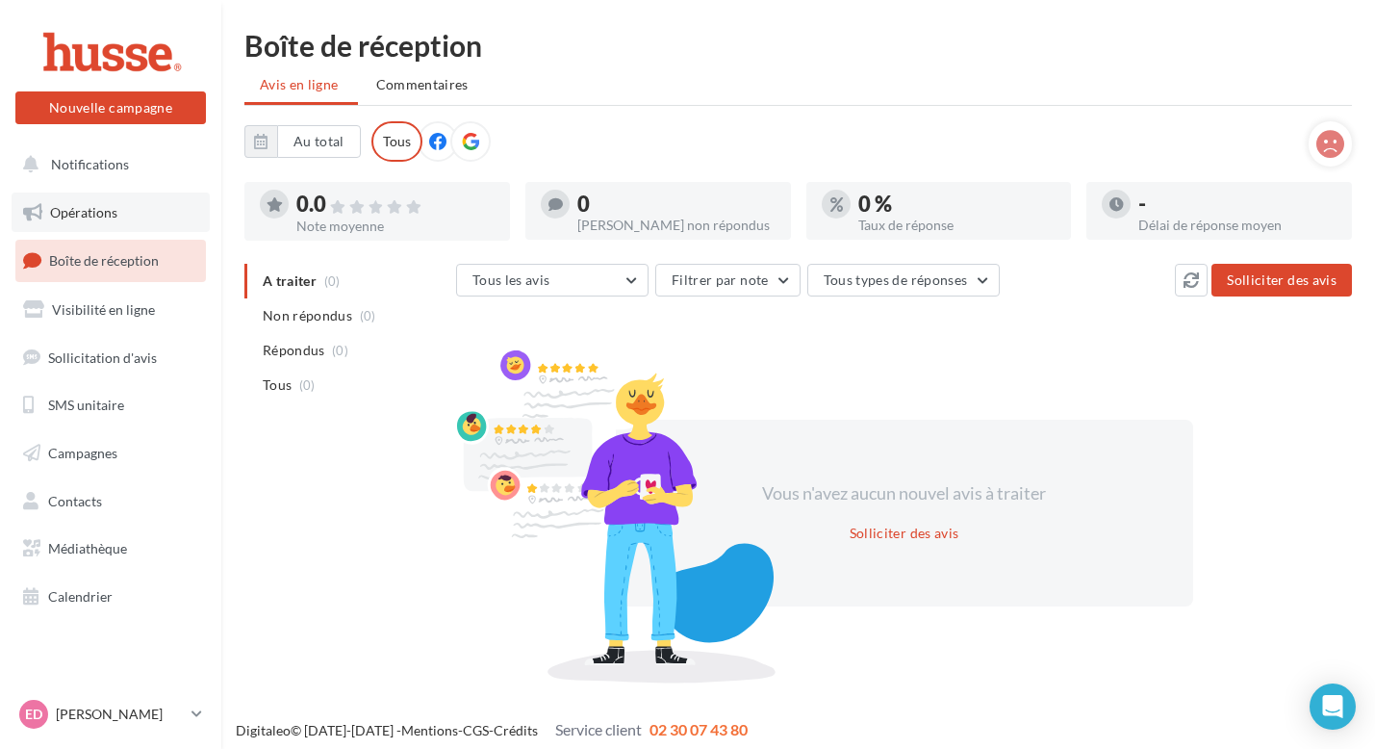
click at [100, 211] on span "Opérations" at bounding box center [83, 212] width 67 height 16
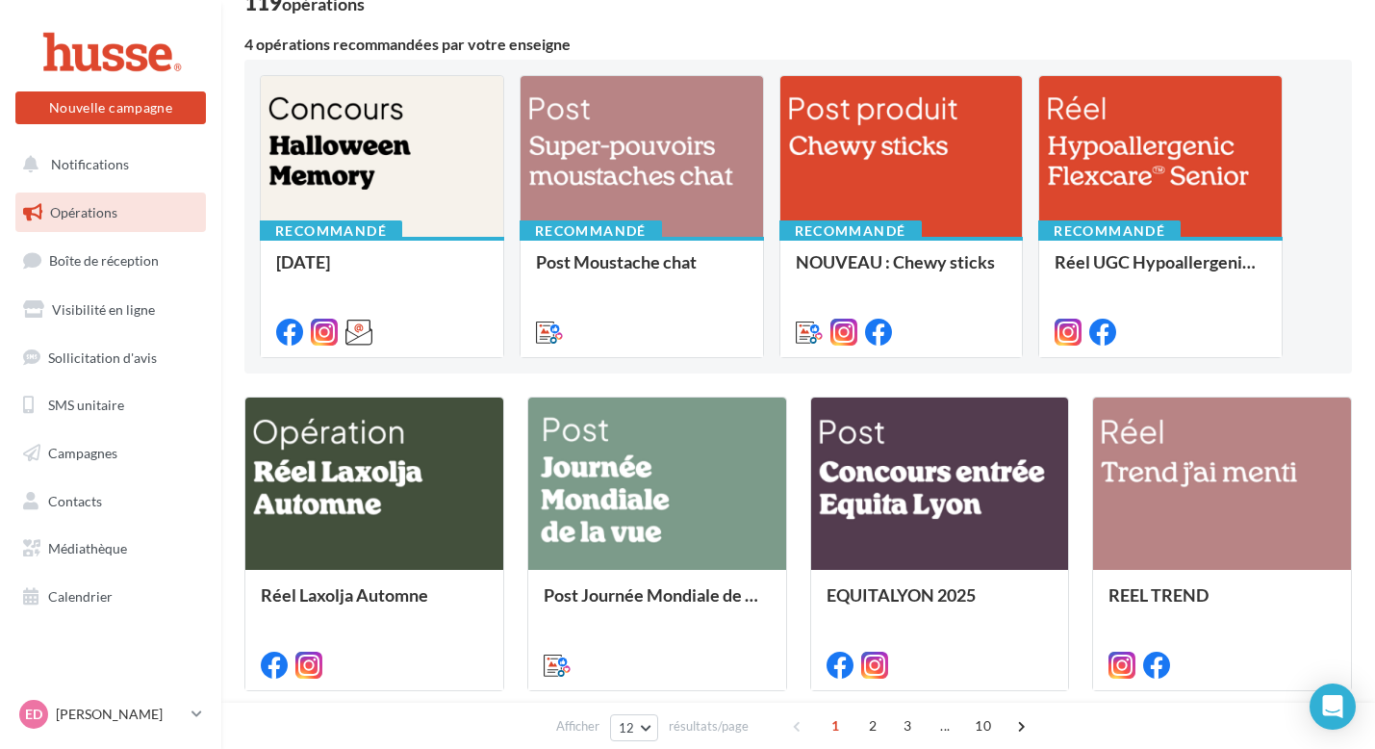
scroll to position [148, 0]
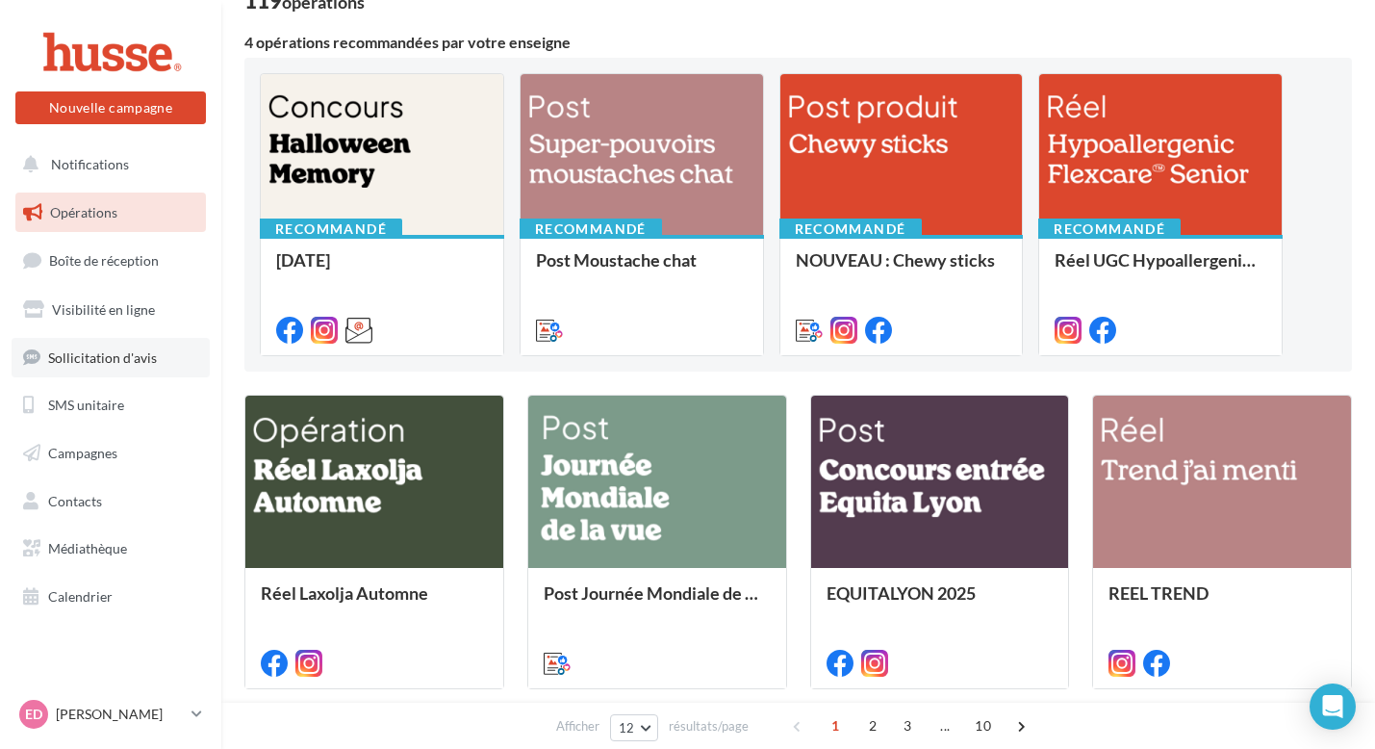
click at [105, 372] on link "Sollicitation d'avis" at bounding box center [111, 358] width 198 height 40
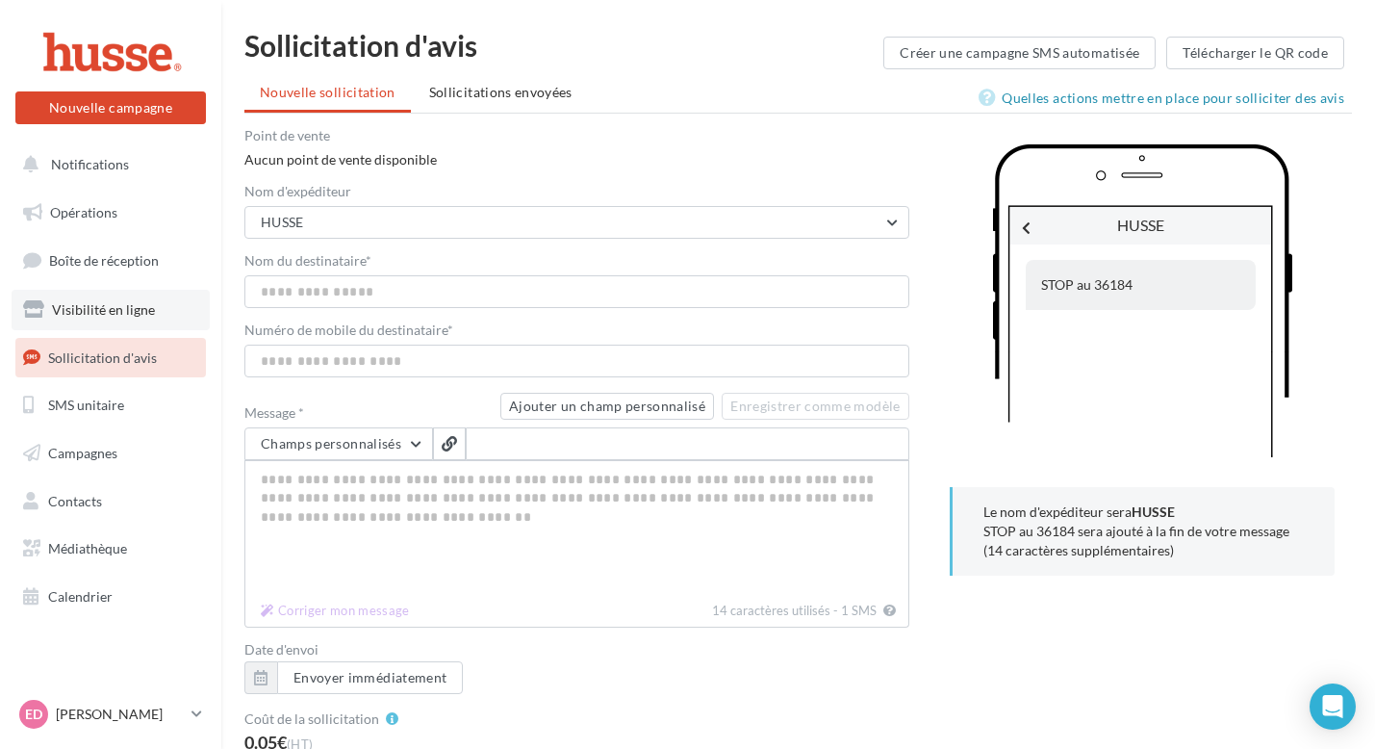
click at [113, 318] on link "Visibilité en ligne" at bounding box center [111, 310] width 198 height 40
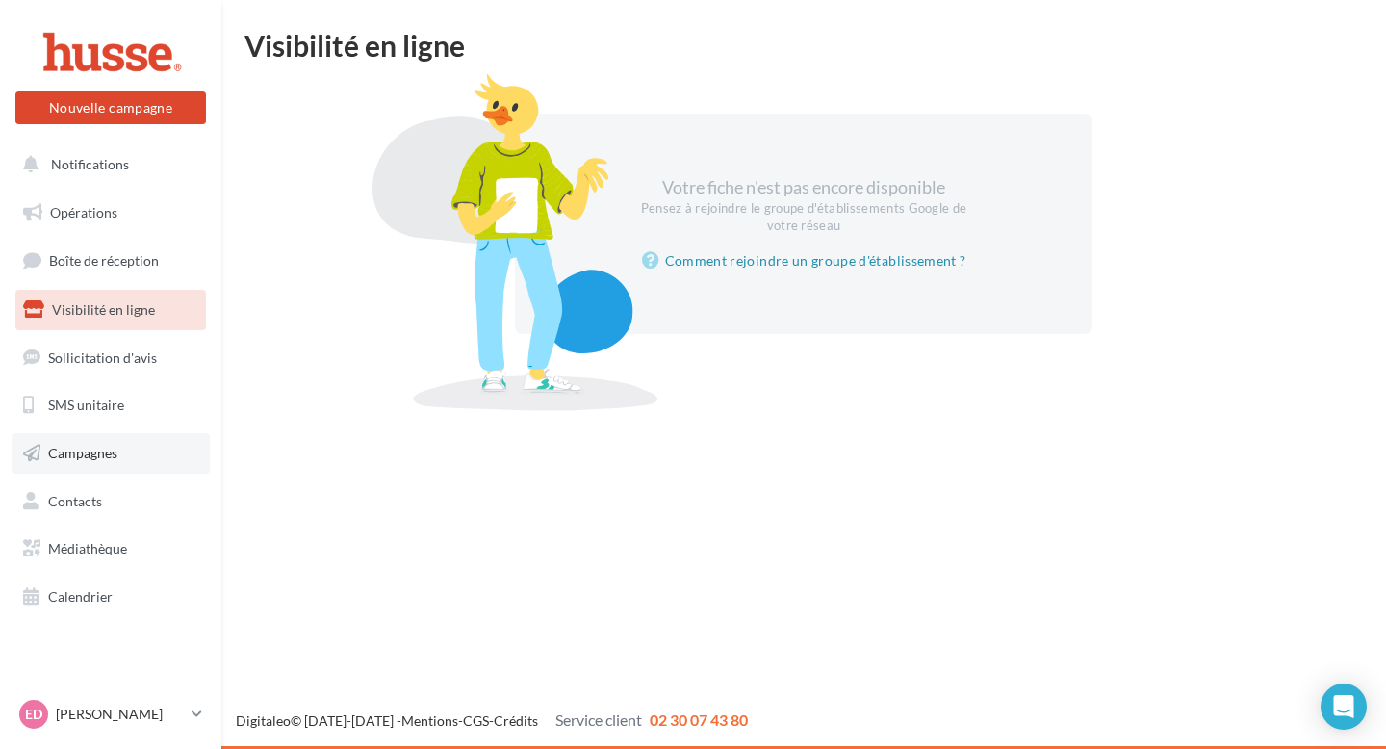
click at [94, 450] on span "Campagnes" at bounding box center [82, 453] width 69 height 16
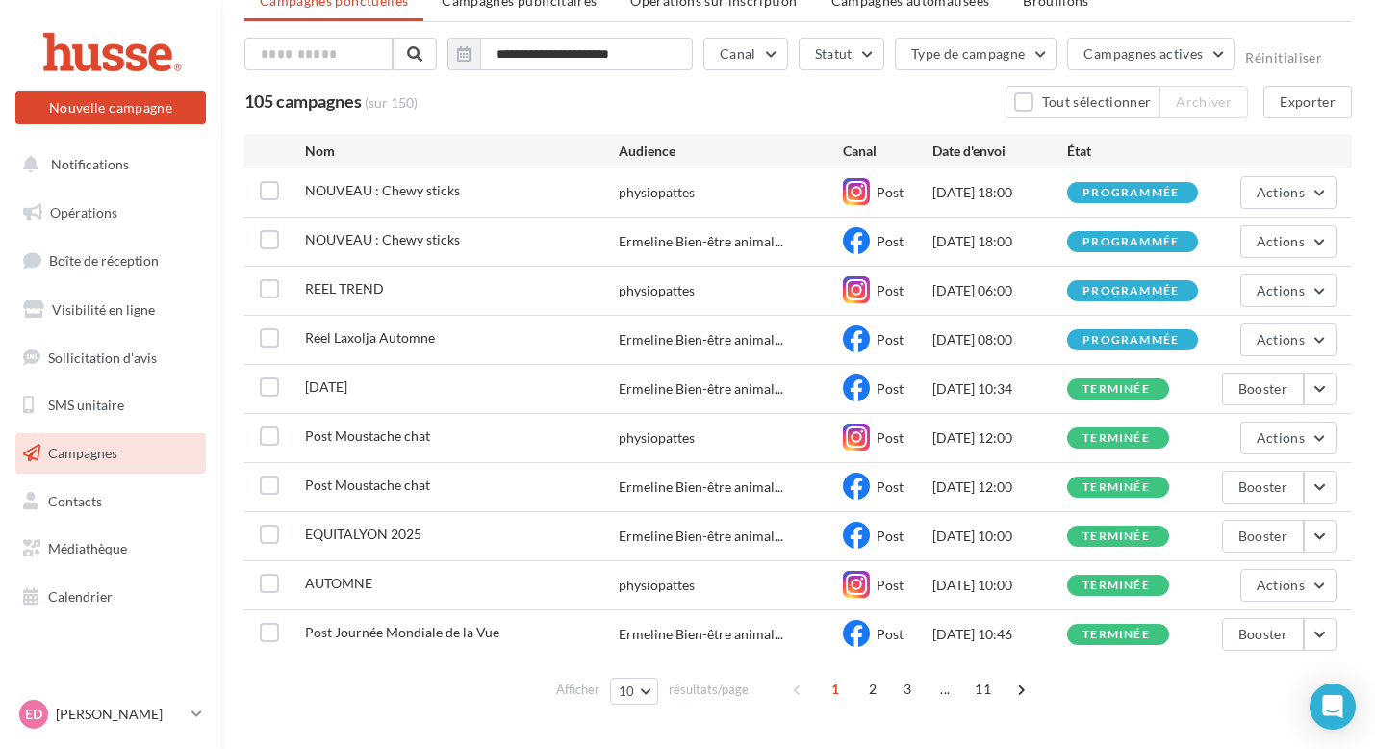
scroll to position [98, 0]
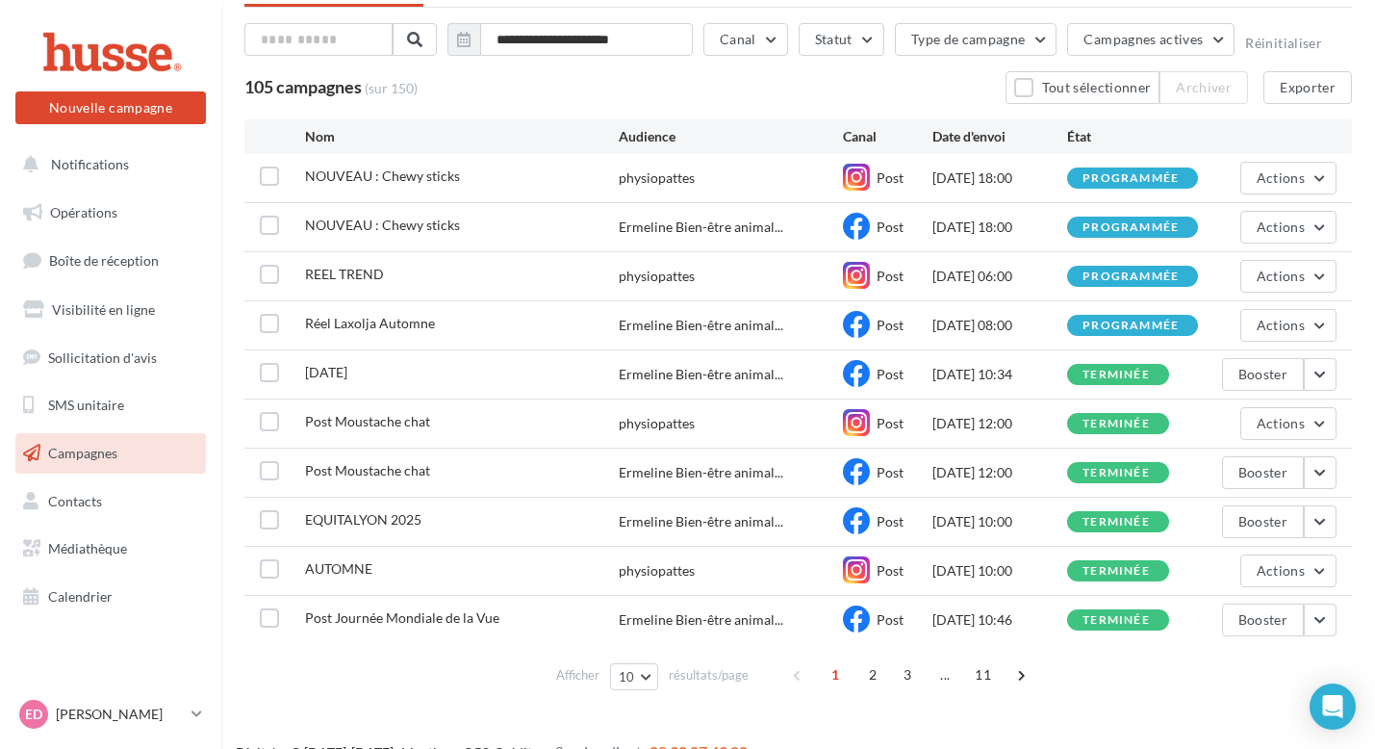
click at [1039, 532] on div "EQUITALYON 2025 Ermeline Bien-être animal... Post 11/10/2025 10:00 terminée Boo…" at bounding box center [797, 521] width 1107 height 48
click at [352, 522] on span "EQUITALYON 2025" at bounding box center [363, 519] width 116 height 16
click at [1322, 524] on button "button" at bounding box center [1320, 521] width 33 height 33
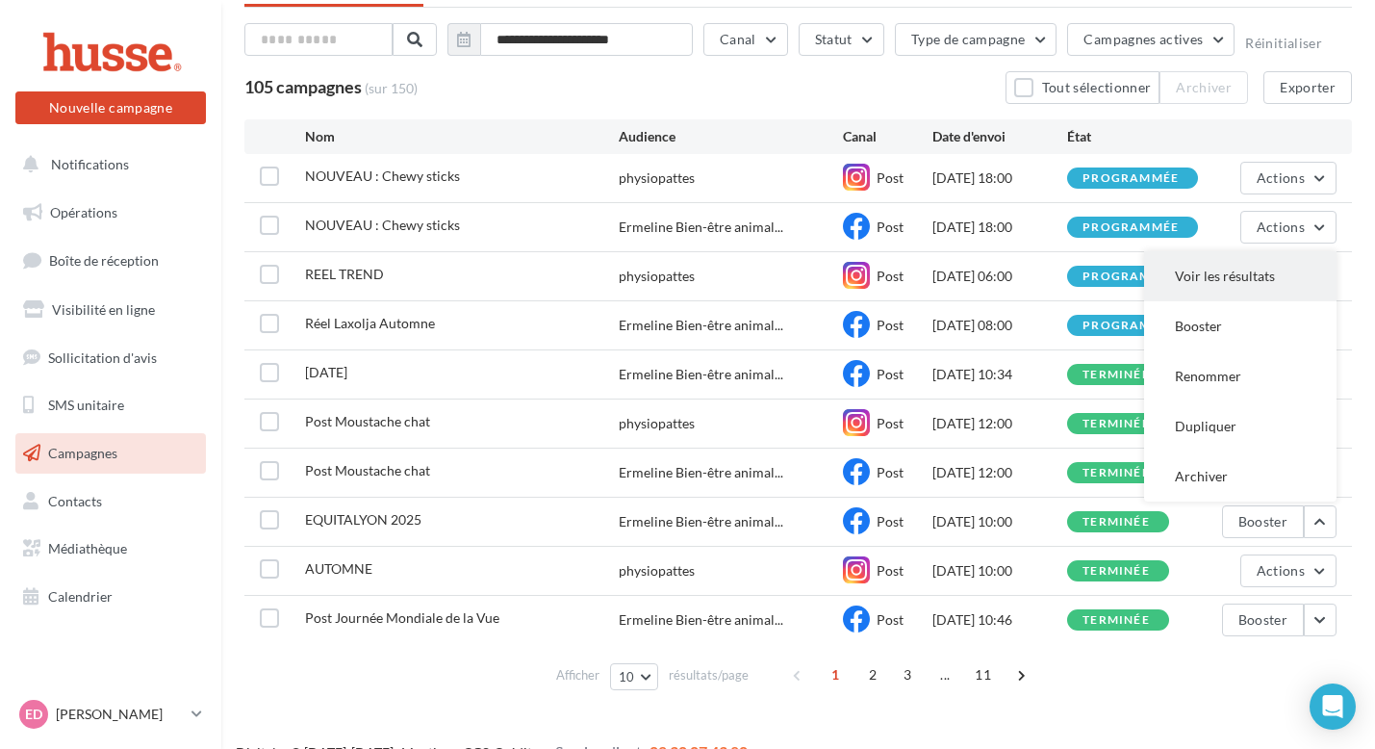
click at [1235, 272] on button "Voir les résultats" at bounding box center [1240, 276] width 192 height 50
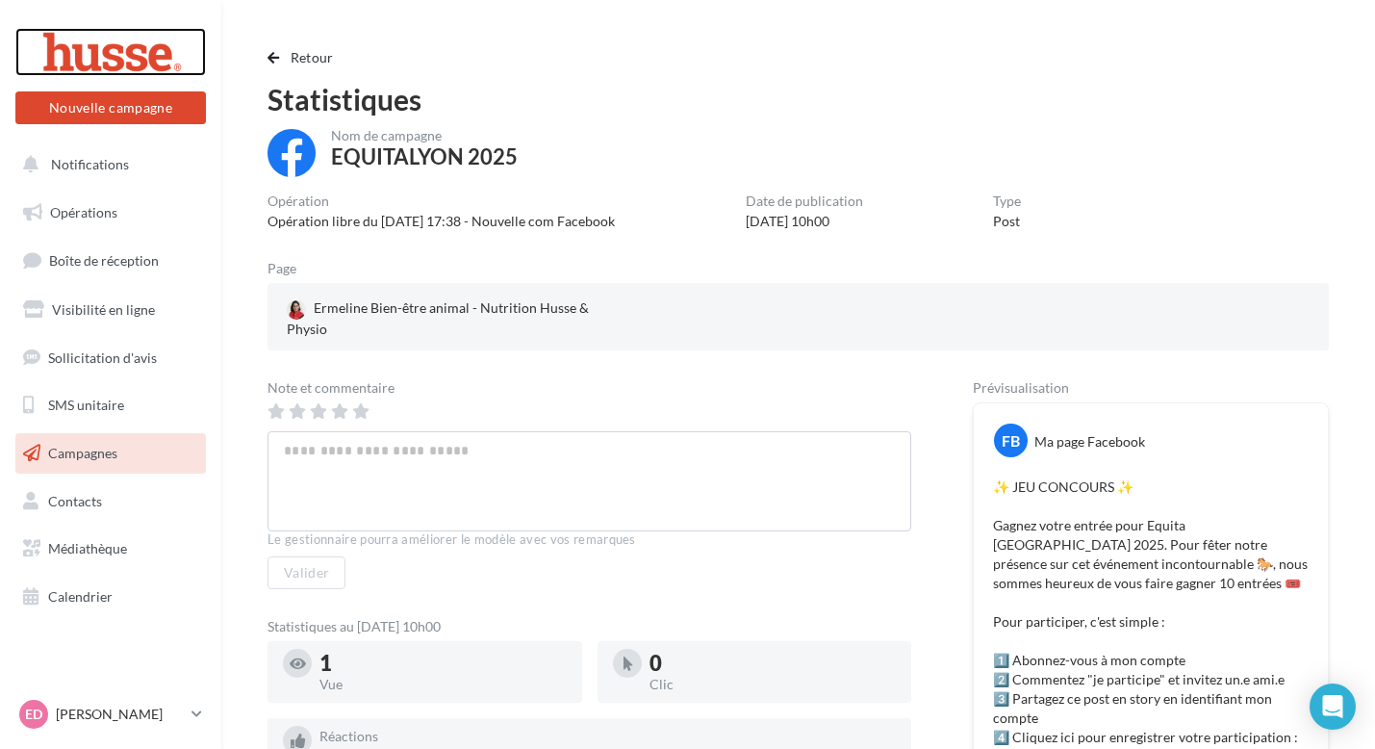
click at [108, 54] on div at bounding box center [111, 52] width 154 height 48
